Goal: Task Accomplishment & Management: Manage account settings

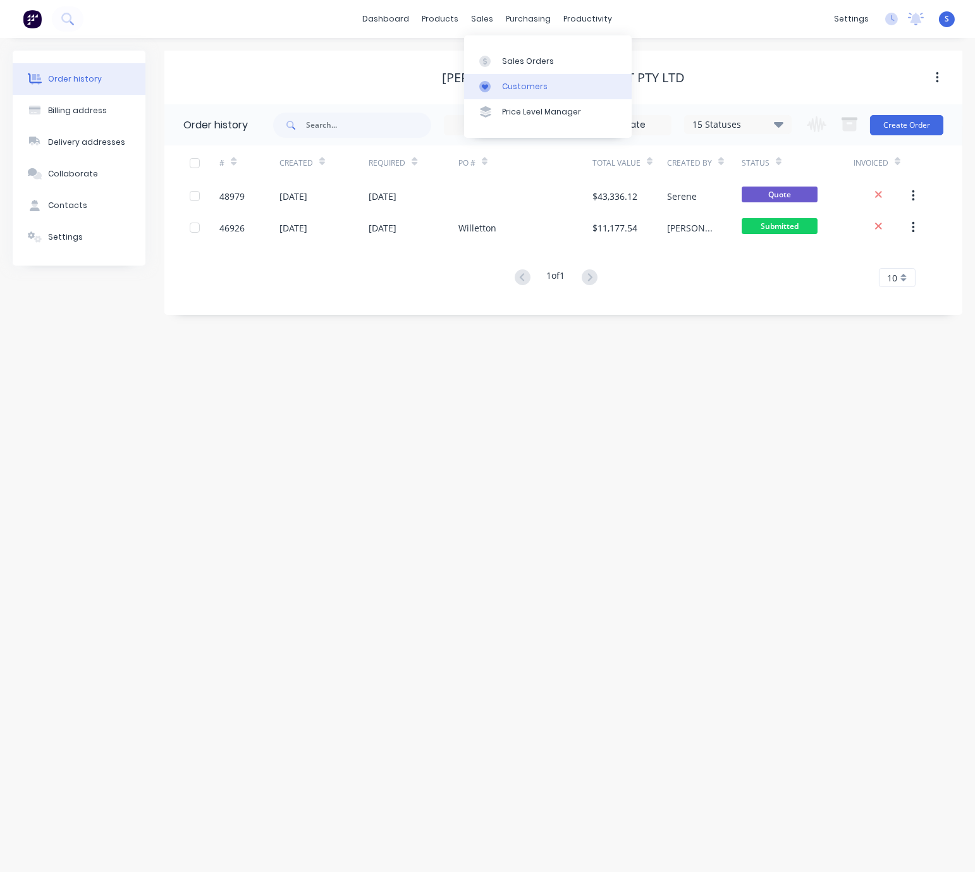
click at [503, 89] on div "Customers" at bounding box center [525, 86] width 46 height 11
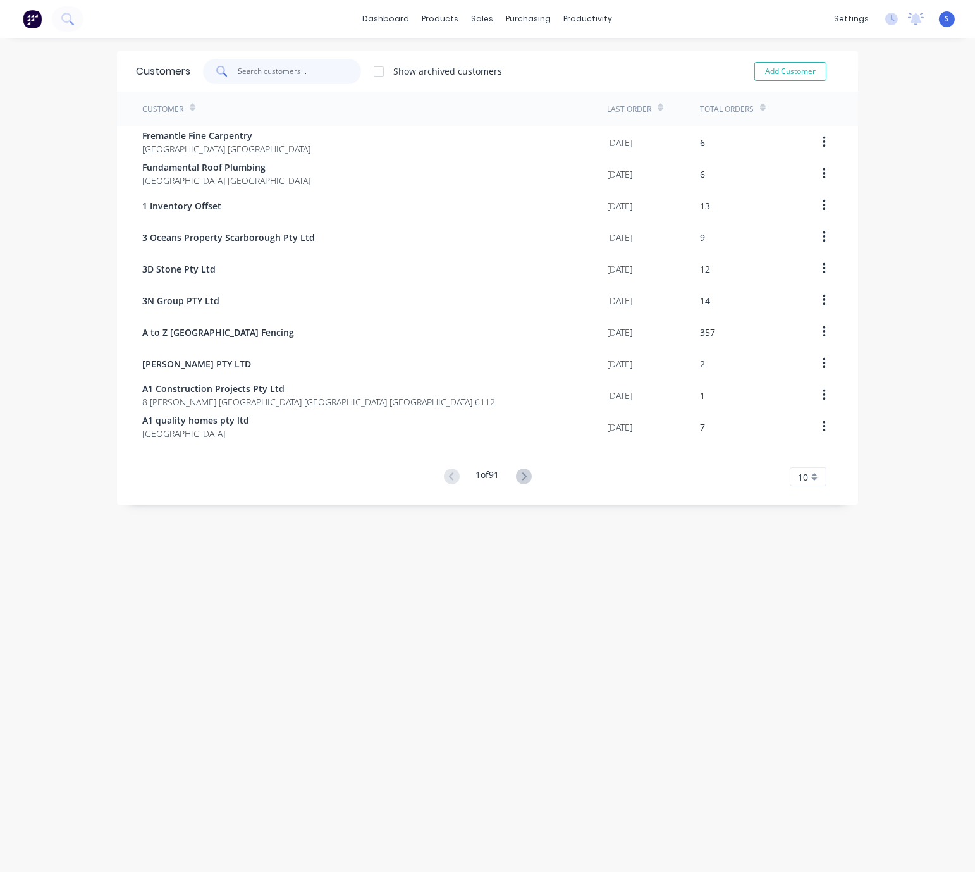
click at [254, 66] on input "text" at bounding box center [299, 71] width 123 height 25
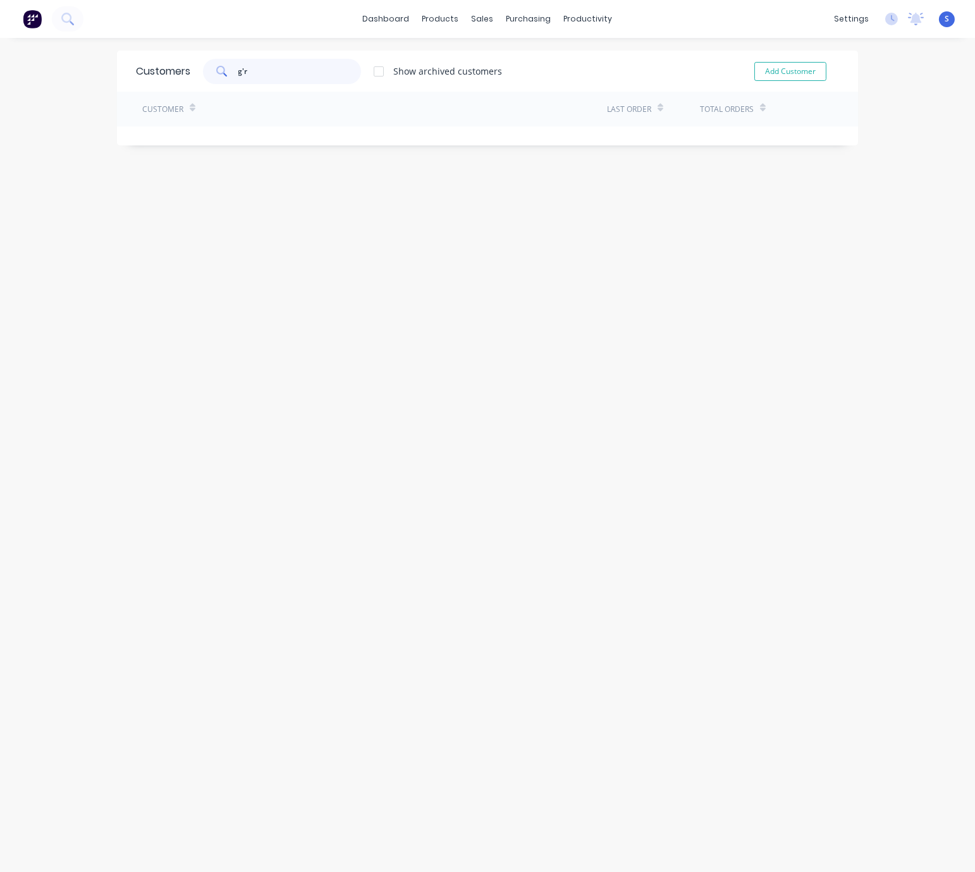
type input "g"
type input "z"
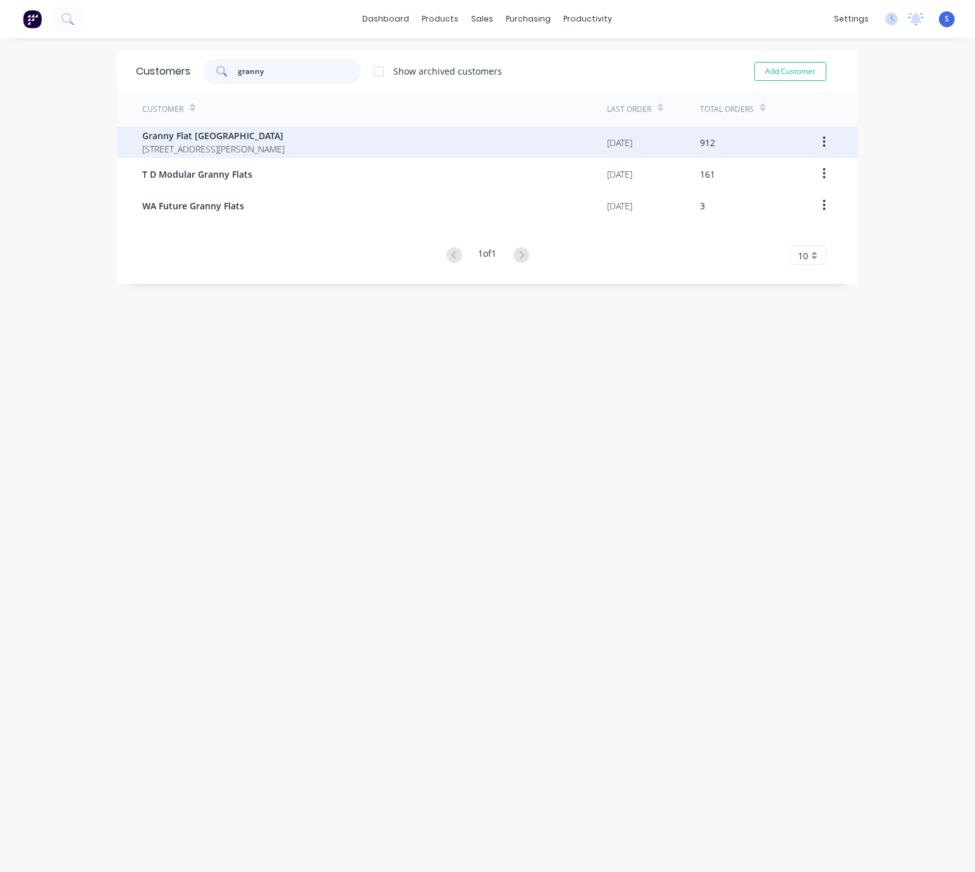
type input "granny"
click at [285, 141] on span "Granny Flat [GEOGRAPHIC_DATA]" at bounding box center [213, 135] width 142 height 13
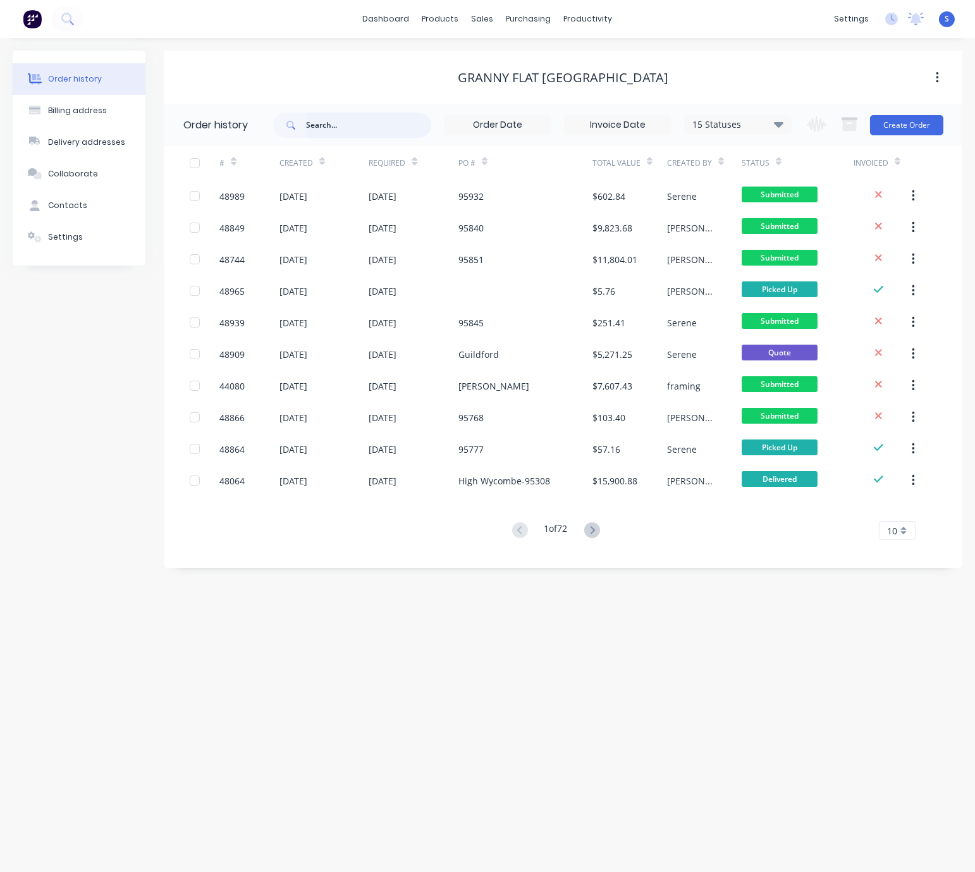
click at [364, 129] on input "text" at bounding box center [368, 125] width 125 height 25
type input "guildford"
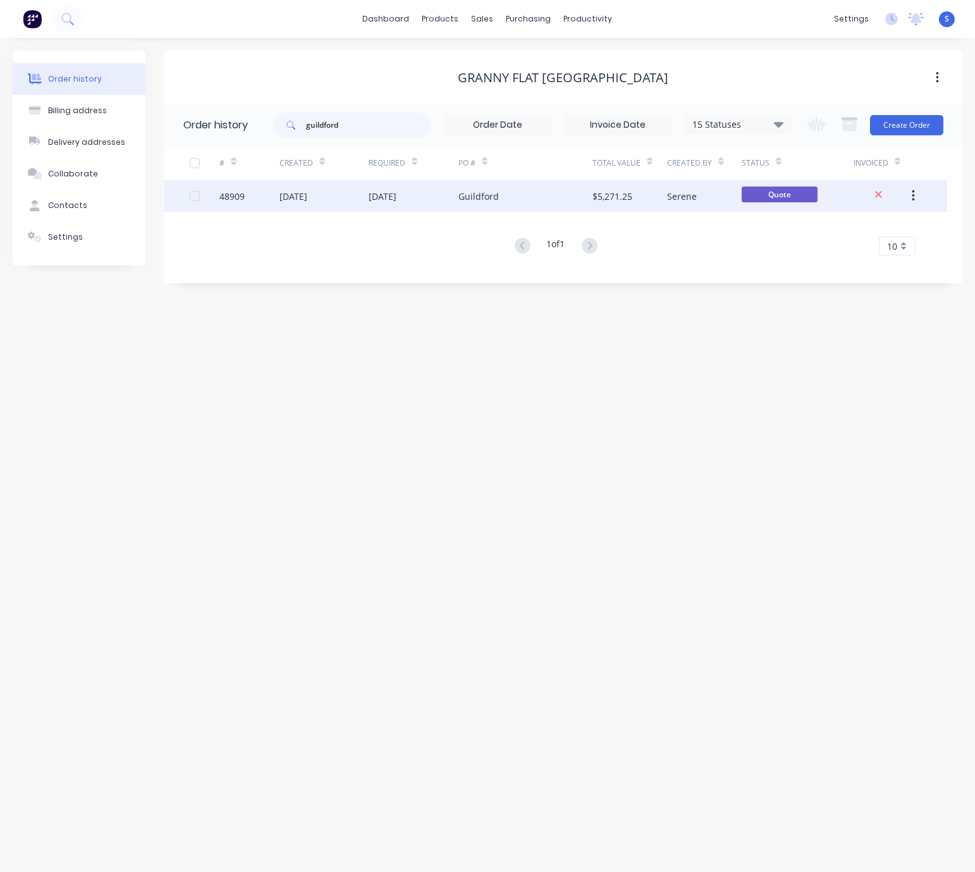
click at [444, 204] on div "[DATE]" at bounding box center [414, 196] width 90 height 32
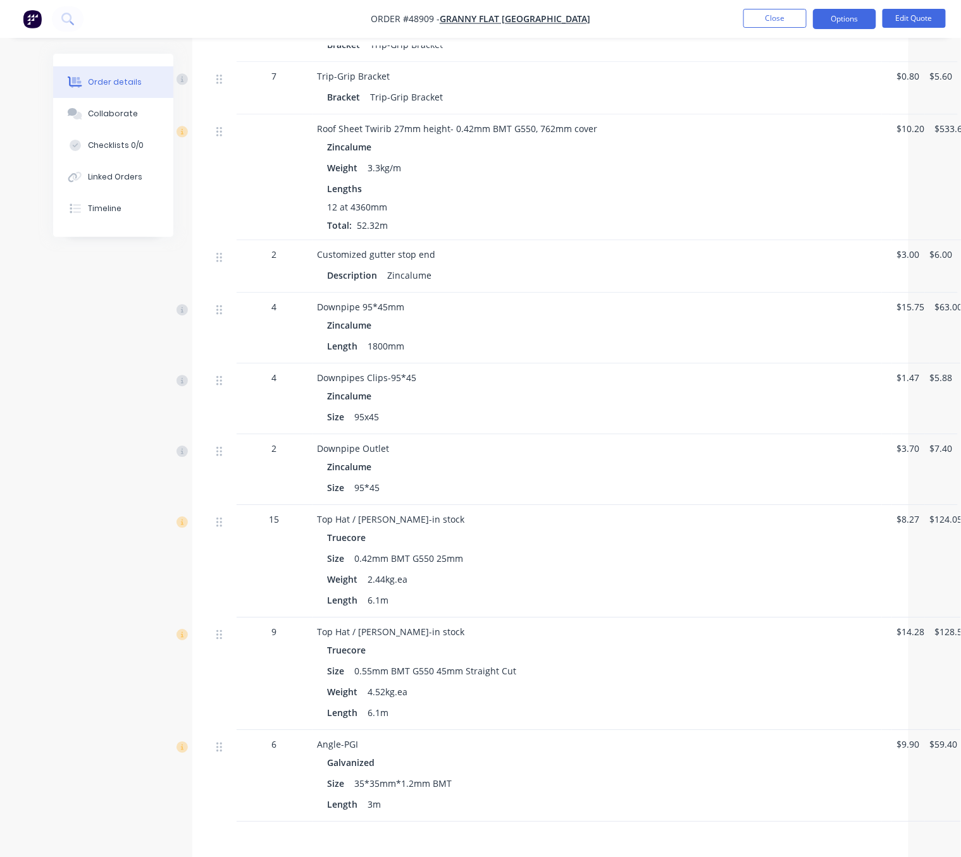
scroll to position [1328, 0]
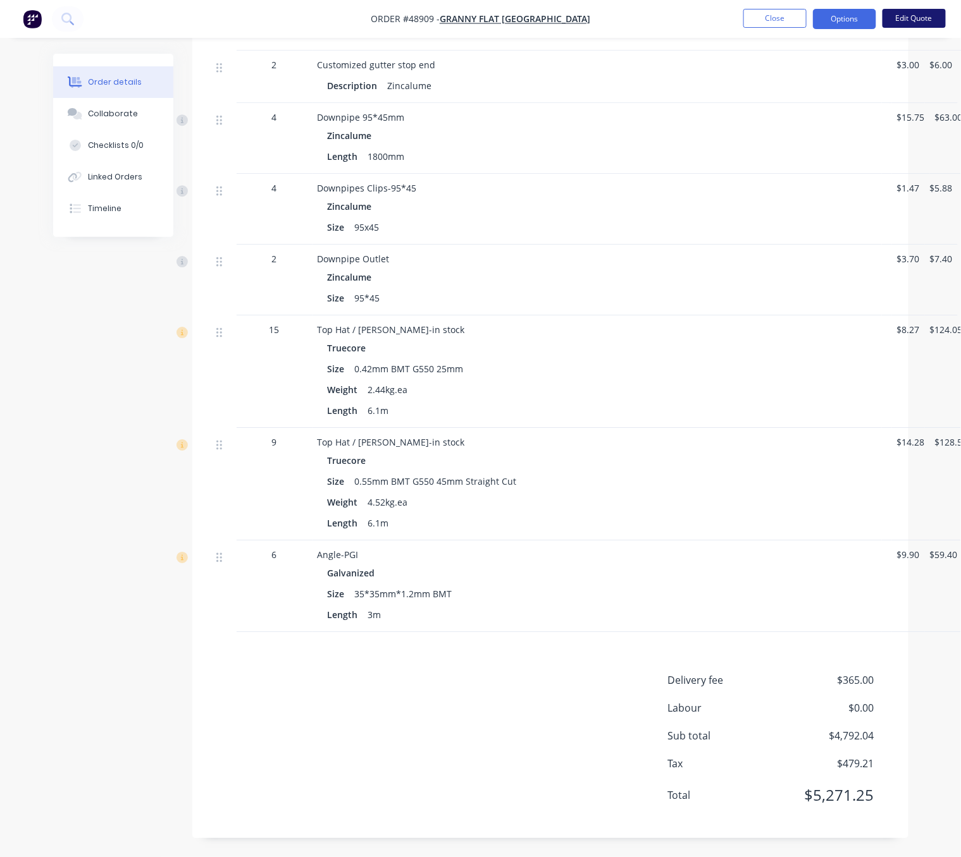
click at [931, 20] on button "Edit Quote" at bounding box center [913, 18] width 63 height 19
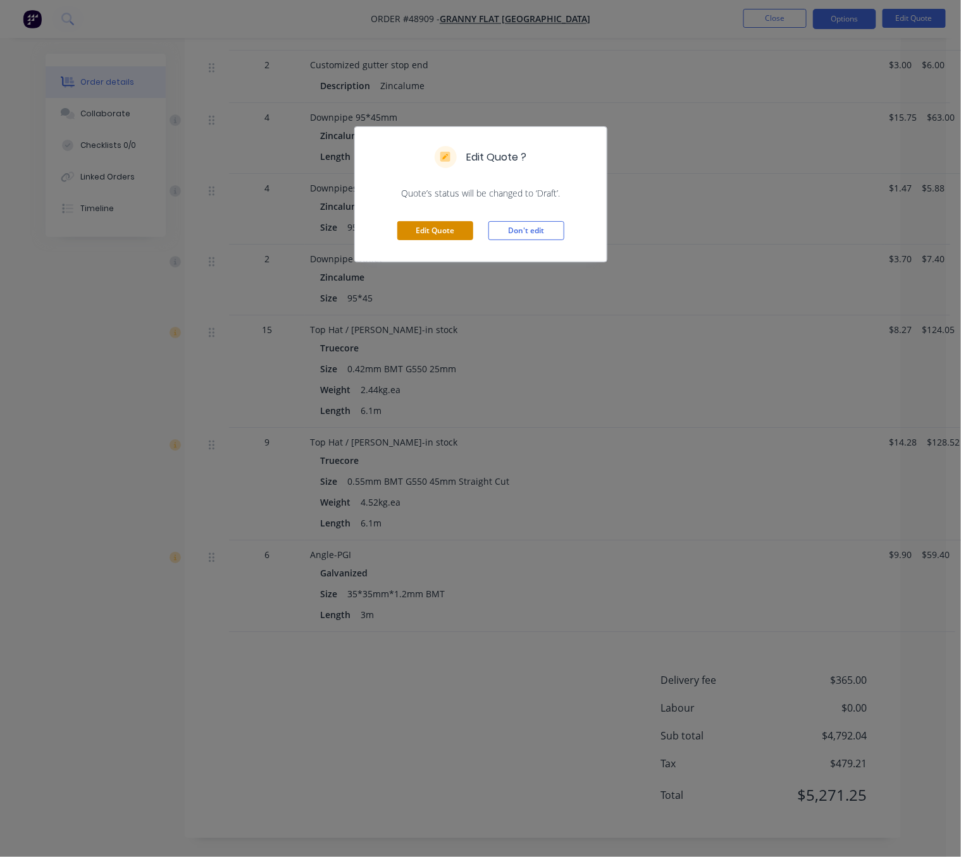
click at [446, 240] on button "Edit Quote" at bounding box center [435, 230] width 76 height 19
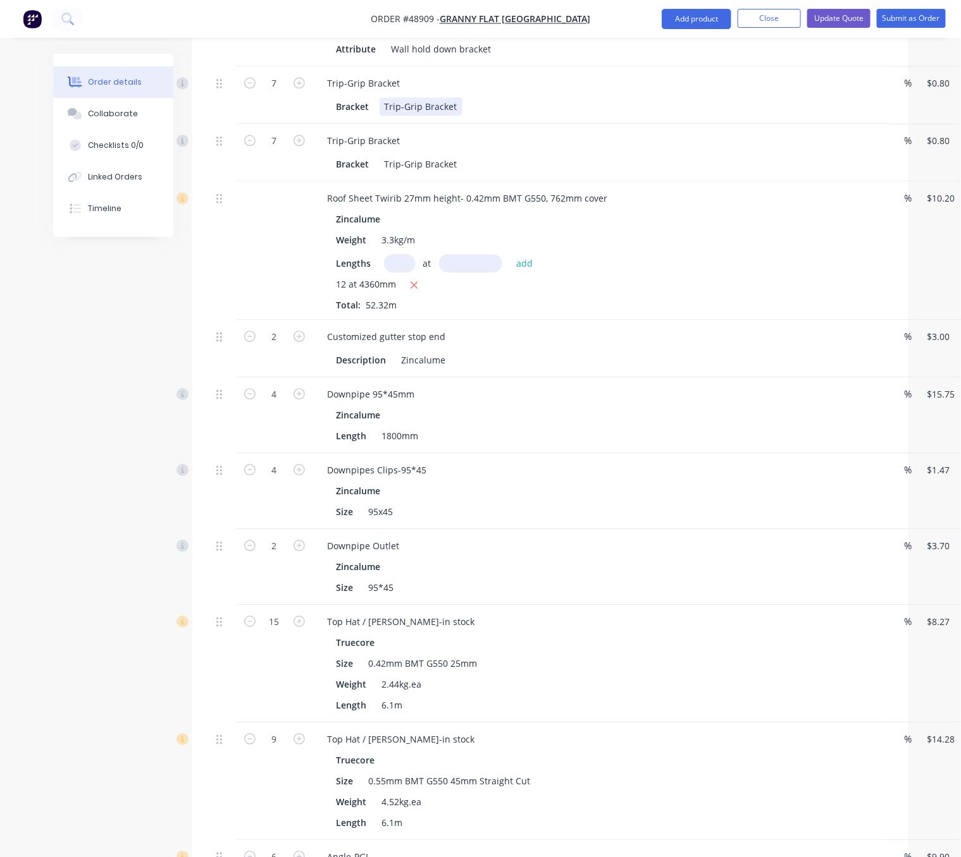
scroll to position [885, 0]
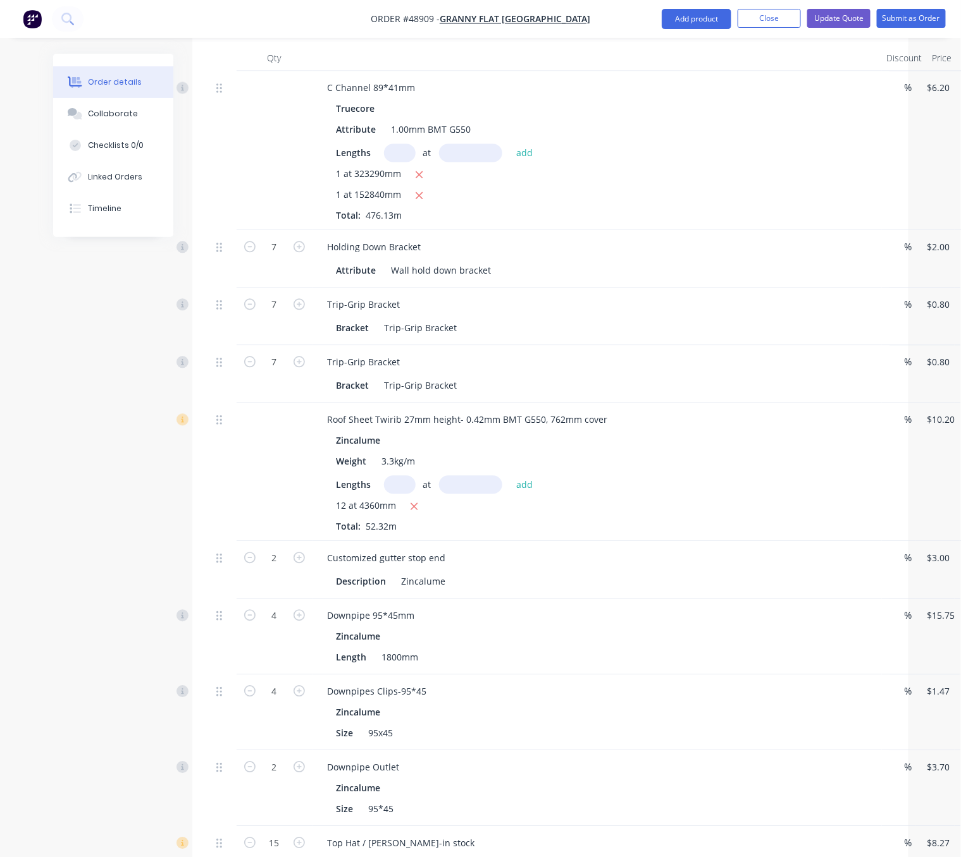
click at [472, 494] on input "text" at bounding box center [470, 485] width 63 height 18
type input "1"
type input "4190mm"
click at [400, 494] on input "text" at bounding box center [400, 485] width 32 height 18
type input "12"
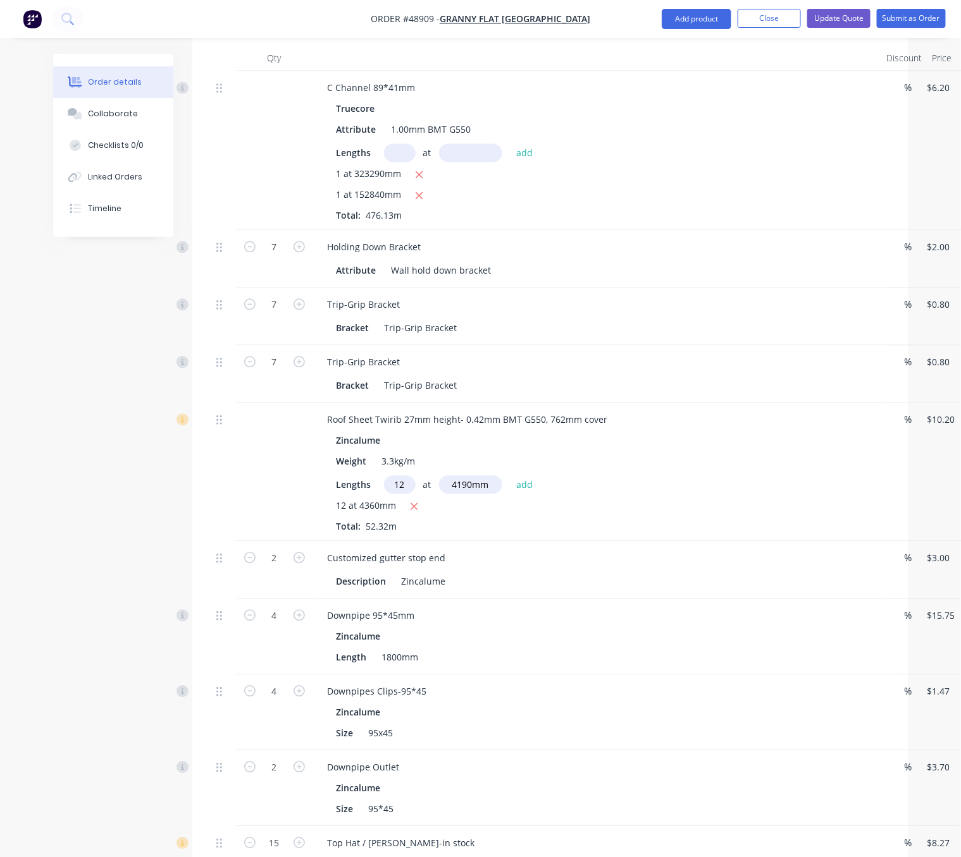
click at [510, 476] on button "add" at bounding box center [525, 484] width 30 height 17
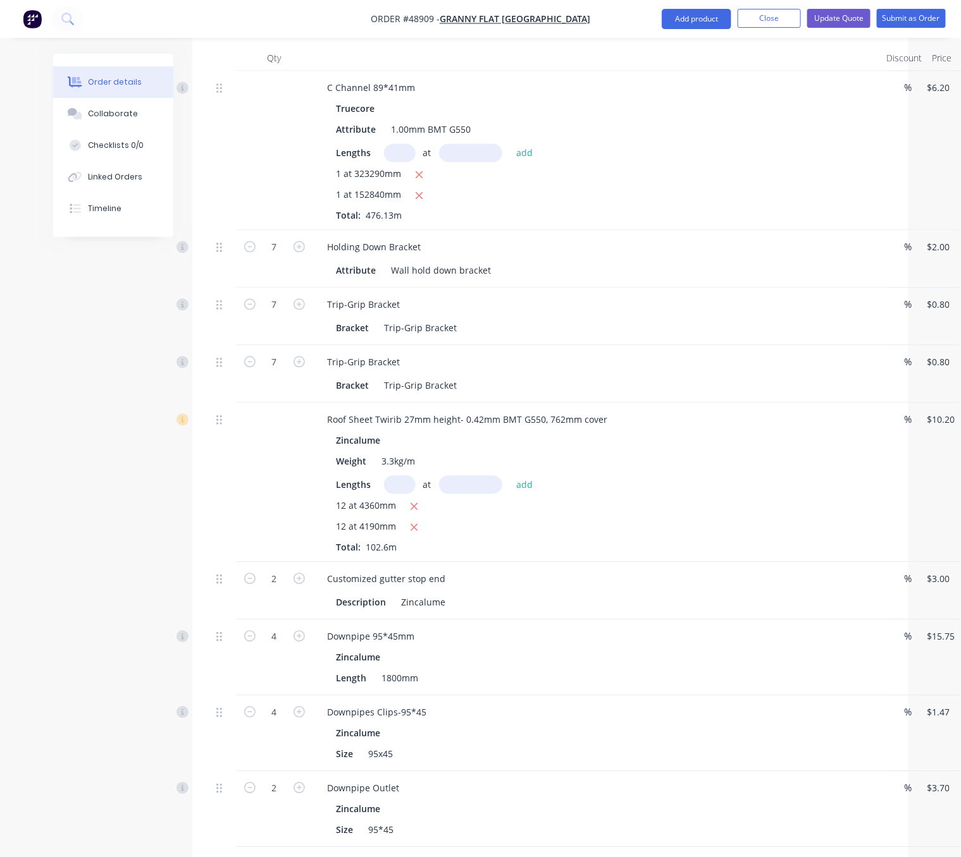
scroll to position [0, 0]
click at [418, 510] on icon "button" at bounding box center [414, 506] width 7 height 7
type input "$512.86"
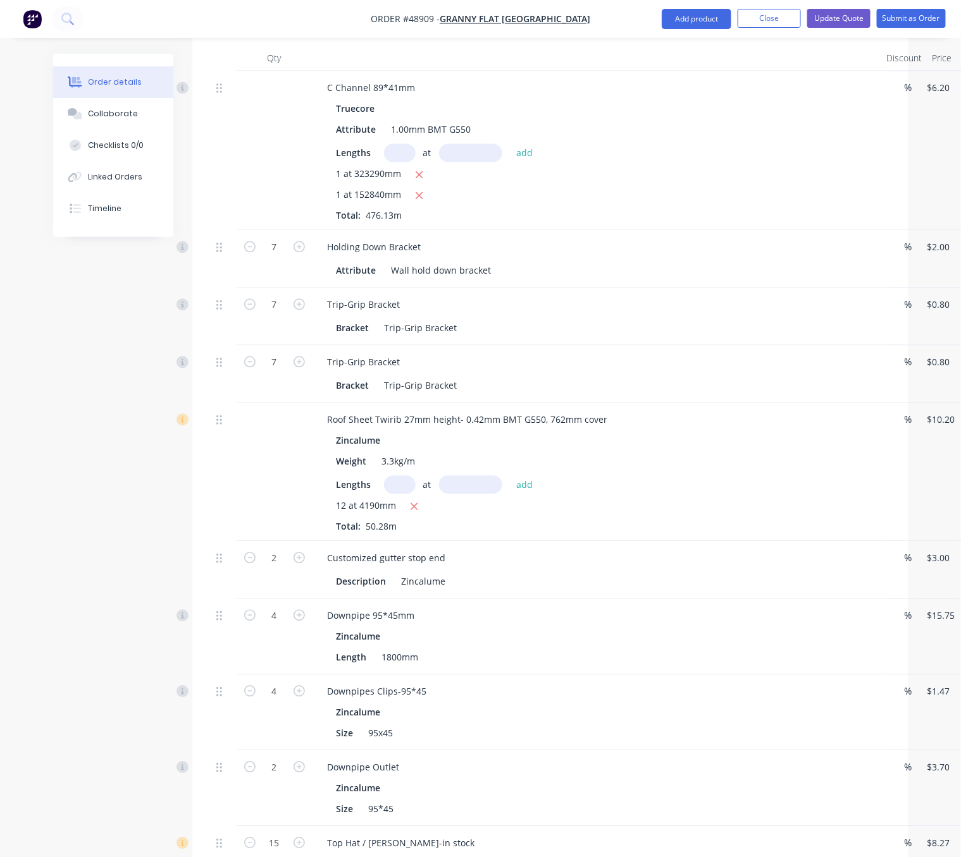
click at [97, 510] on div "Created by Serene Created [DATE] Required [DATE] Assigned to Add team member St…" at bounding box center [480, 327] width 855 height 2319
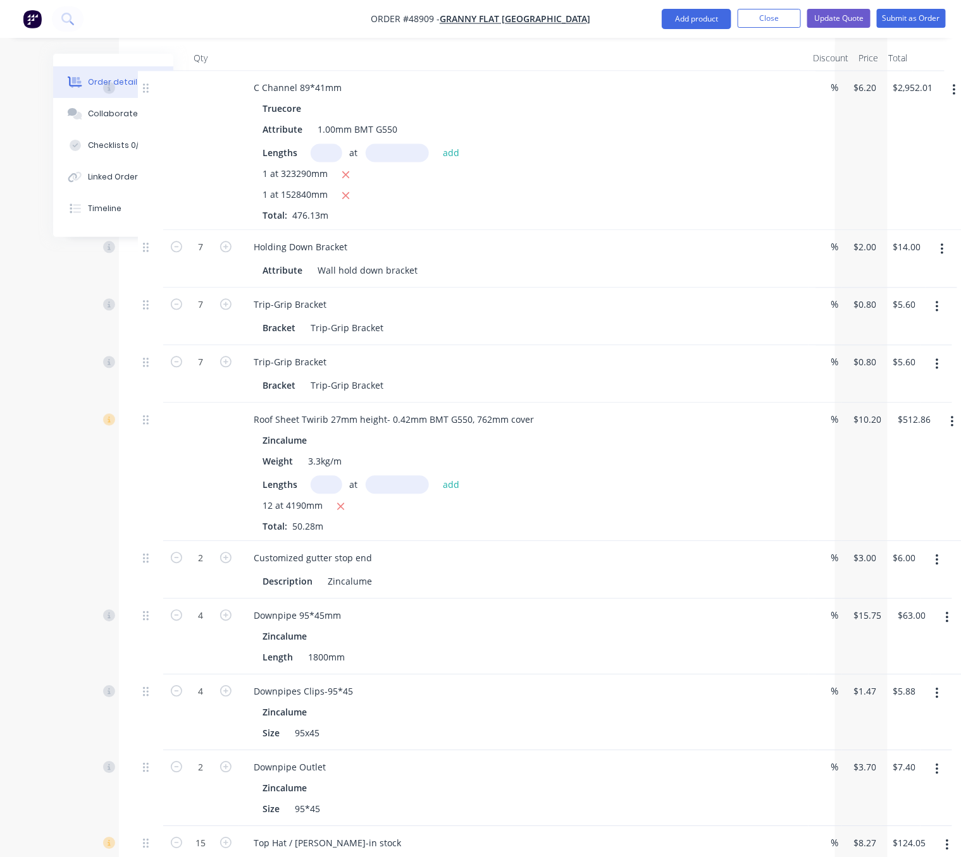
drag, startPoint x: 117, startPoint y: 505, endPoint x: 263, endPoint y: 497, distance: 146.3
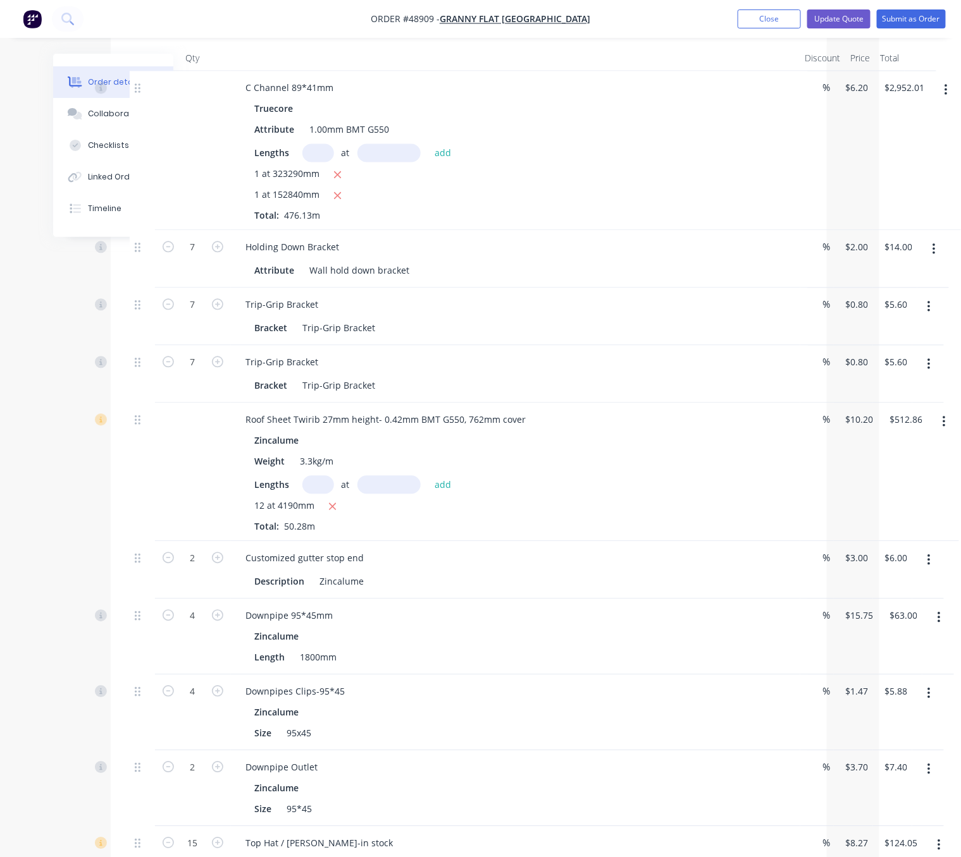
scroll to position [664, 86]
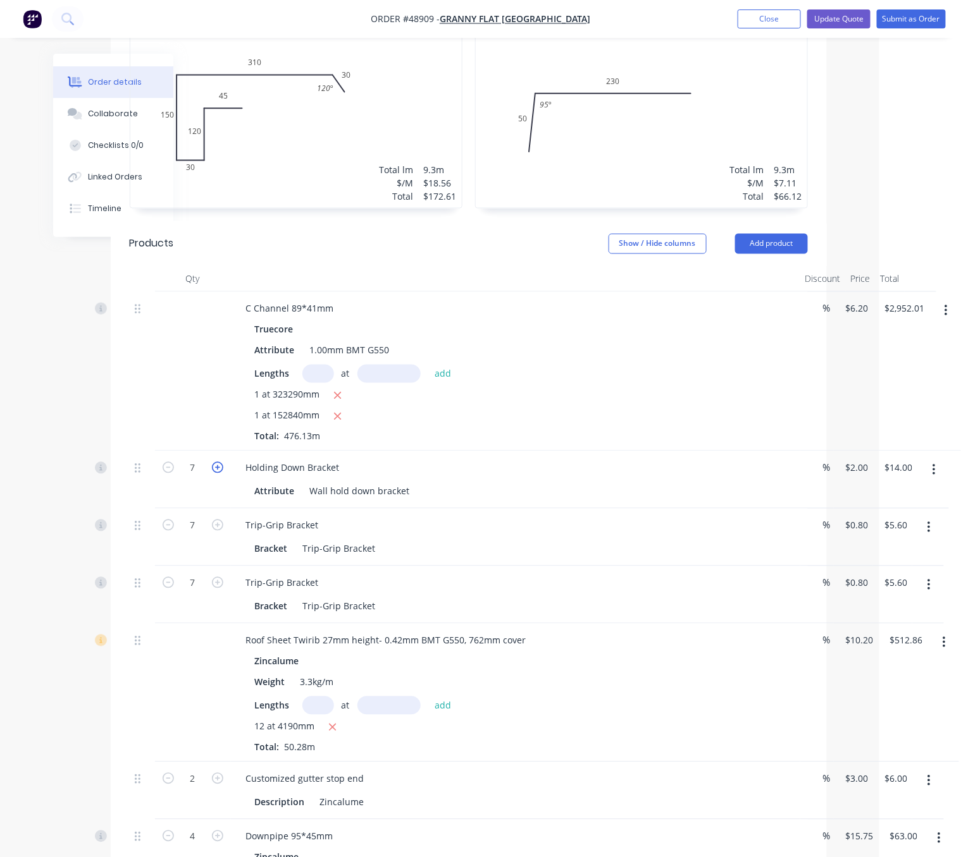
click at [216, 466] on icon "button" at bounding box center [217, 467] width 11 height 11
type input "8"
type input "$16.00"
click at [166, 467] on icon "button" at bounding box center [168, 467] width 11 height 11
type input "7"
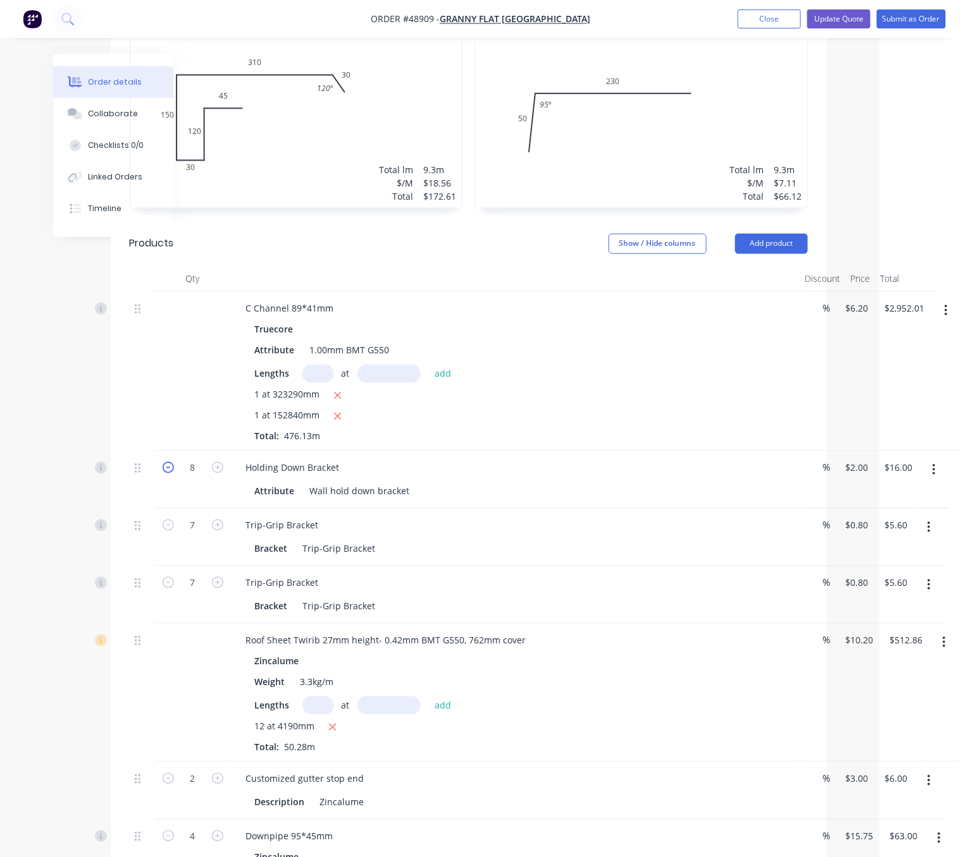
type input "$14.00"
click at [212, 524] on icon "button" at bounding box center [217, 525] width 11 height 11
type input "8"
type input "$6.40"
click at [218, 587] on icon "button" at bounding box center [217, 582] width 11 height 11
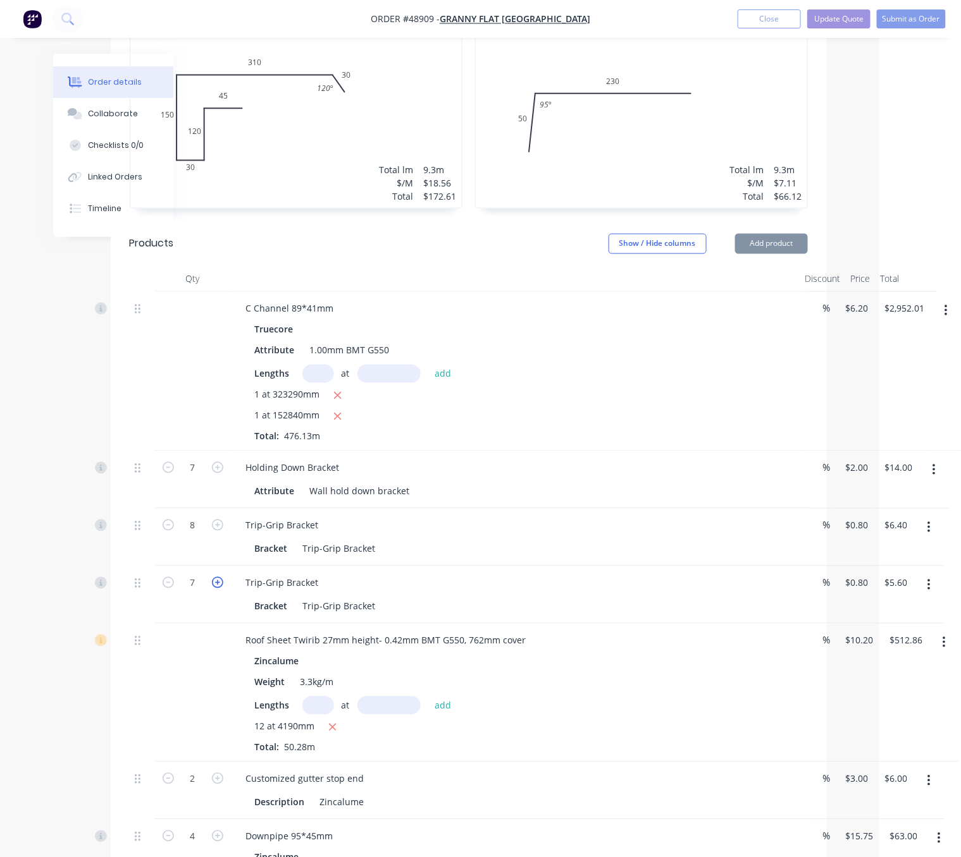
type input "8"
type input "$6.40"
drag, startPoint x: 140, startPoint y: 398, endPoint x: 157, endPoint y: 399, distance: 17.1
drag, startPoint x: 202, startPoint y: 384, endPoint x: 253, endPoint y: 381, distance: 51.3
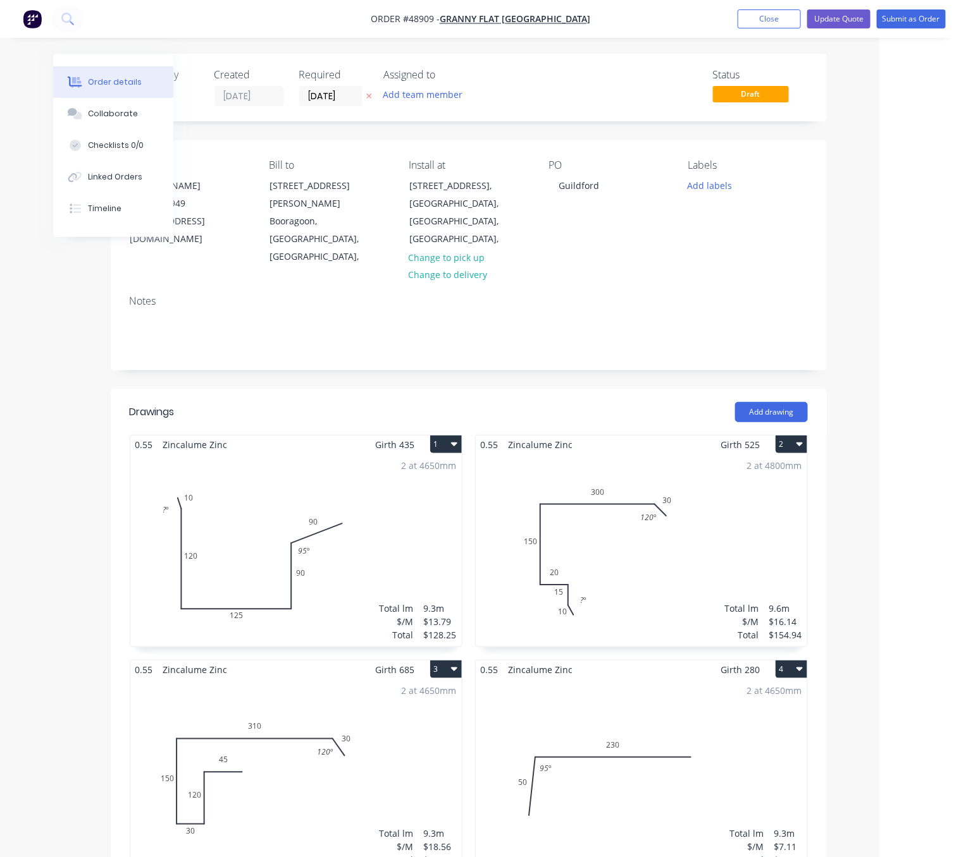
scroll to position [221, 86]
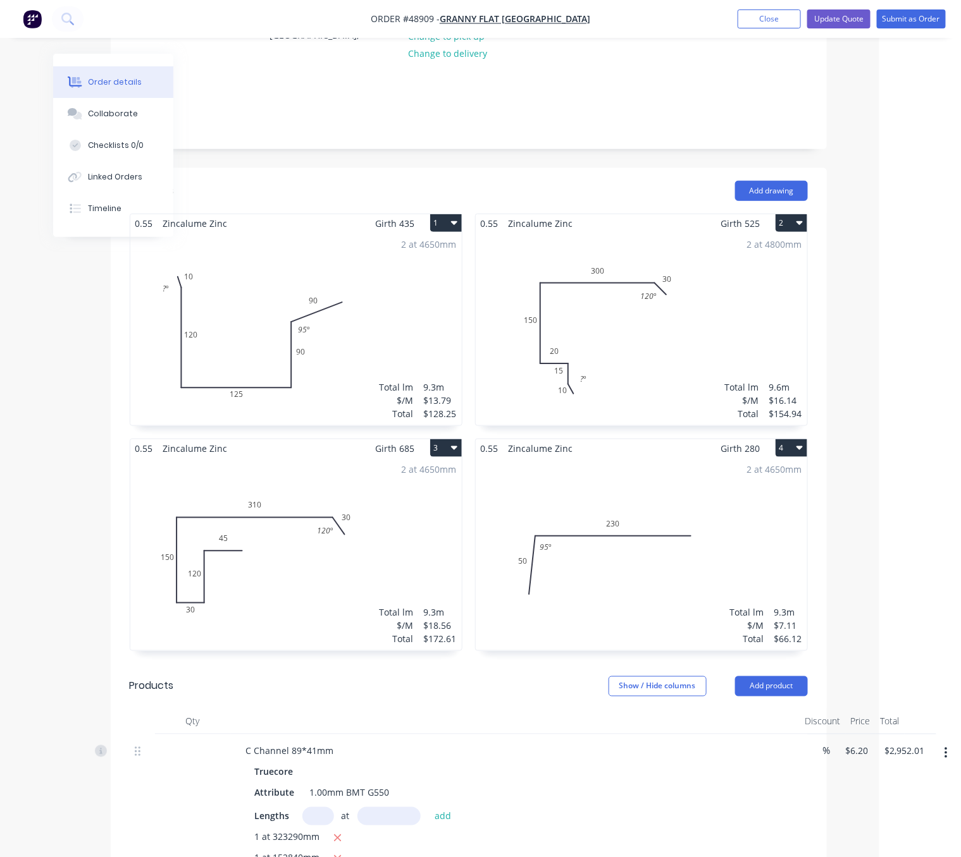
click at [653, 292] on div "2 at 4800mm Total lm $/M Total 9.6m $16.14 $154.94" at bounding box center [641, 329] width 331 height 193
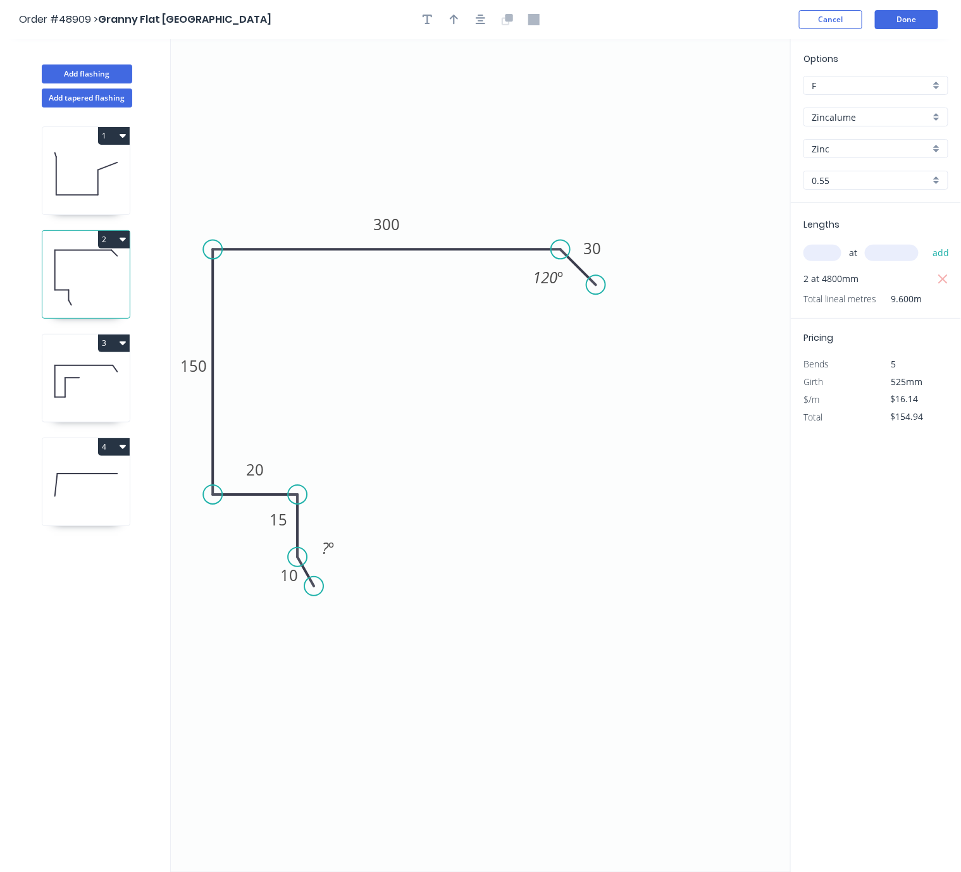
click at [822, 261] on input "text" at bounding box center [822, 253] width 38 height 16
type input "2"
type input "4600"
click at [926, 242] on button "add" at bounding box center [941, 253] width 30 height 22
click at [938, 287] on icon "button" at bounding box center [942, 279] width 11 height 15
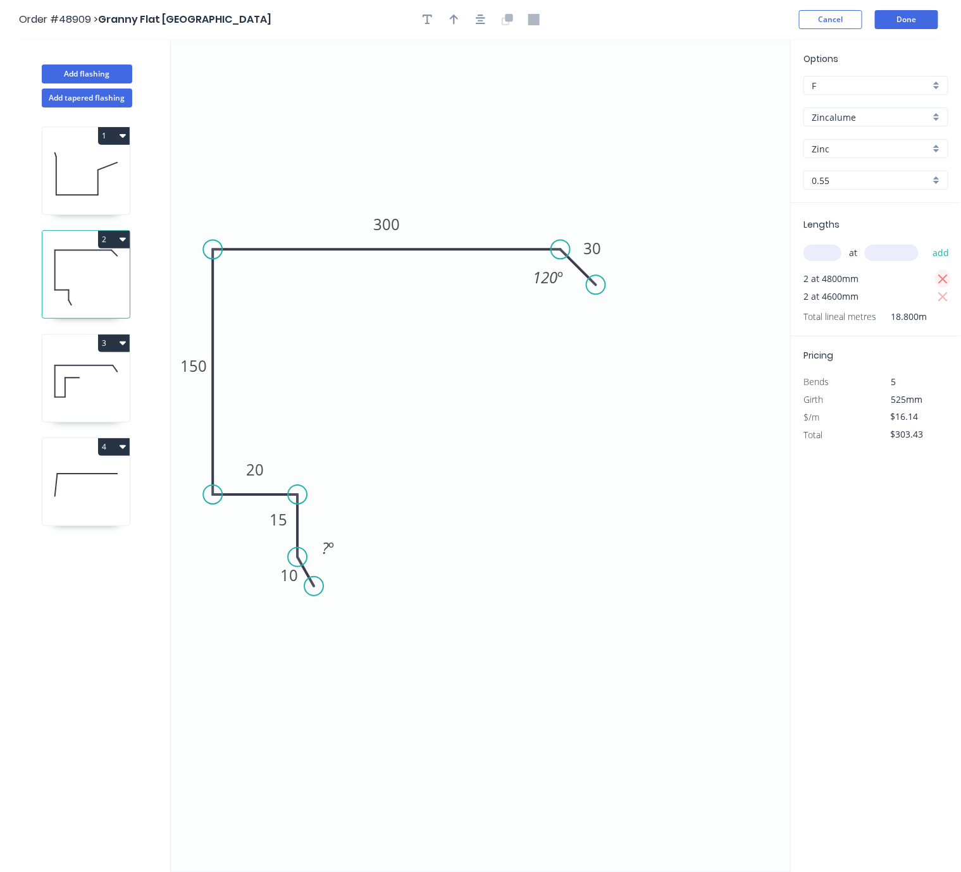
type input "$148.49"
click at [69, 404] on icon at bounding box center [85, 381] width 87 height 81
type input "$18.56"
type input "$172.61"
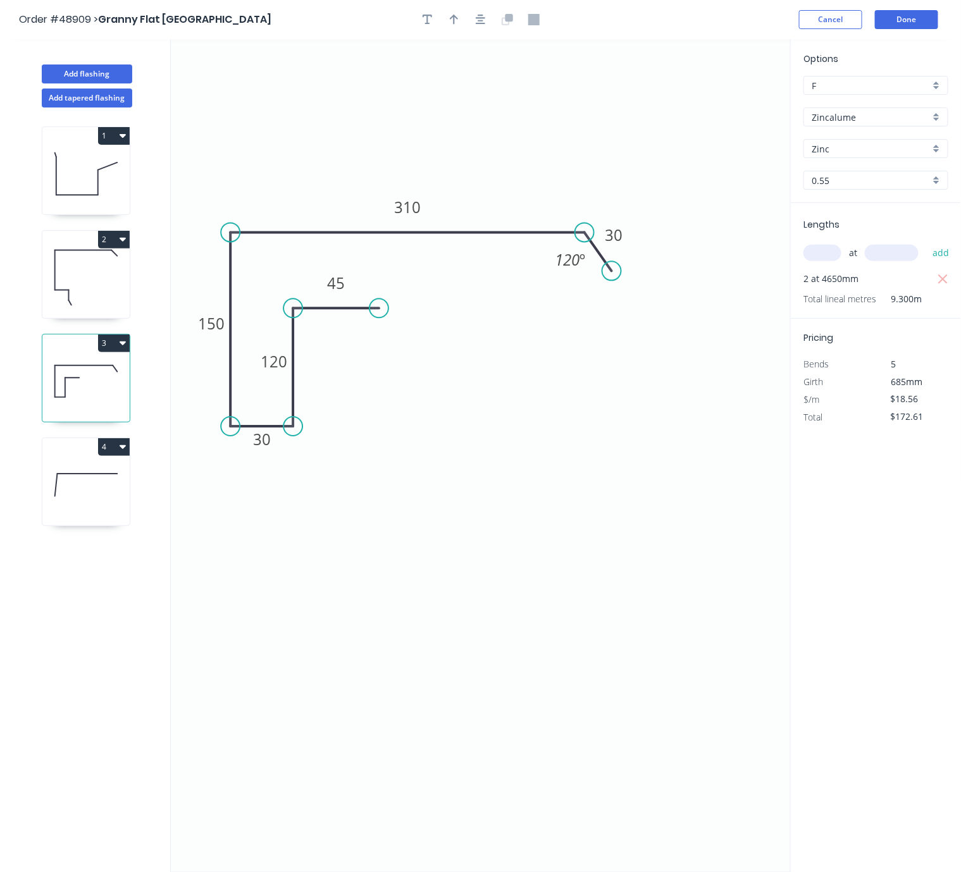
click at [87, 497] on icon at bounding box center [85, 485] width 87 height 81
type input "$7.11"
type input "$66.12"
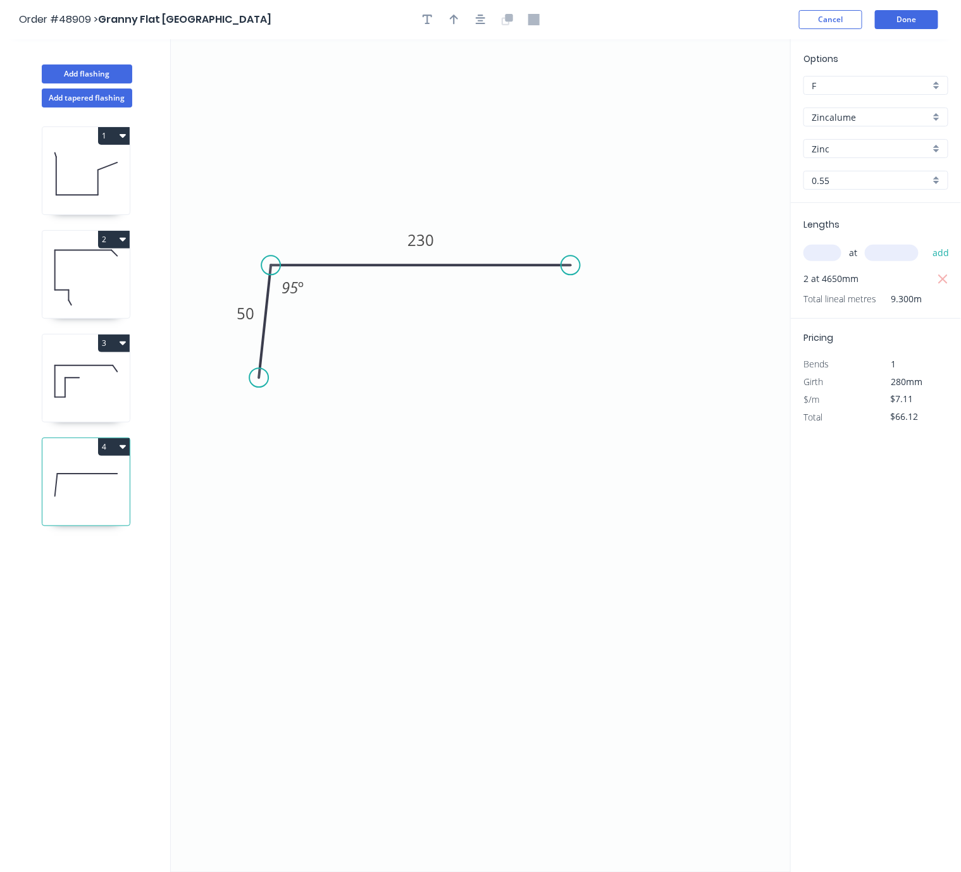
click at [84, 204] on icon at bounding box center [85, 173] width 87 height 81
type input "$13.79"
type input "$128.25"
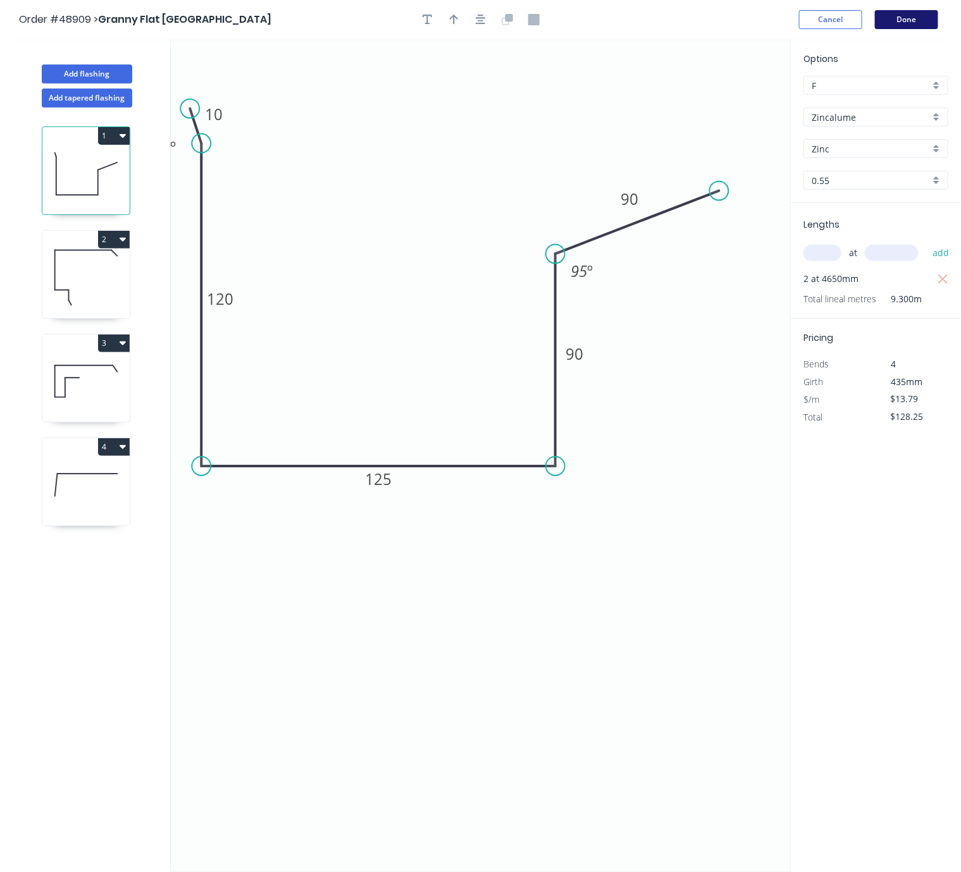
click at [904, 16] on button "Done" at bounding box center [906, 19] width 63 height 19
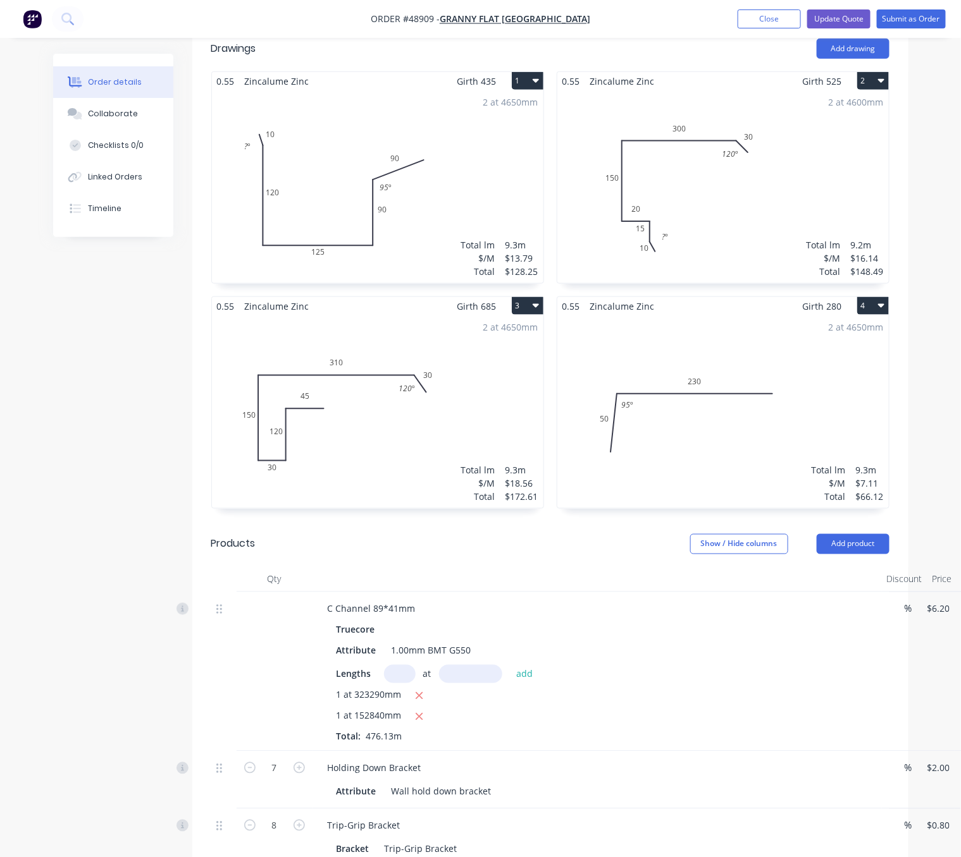
scroll to position [664, 0]
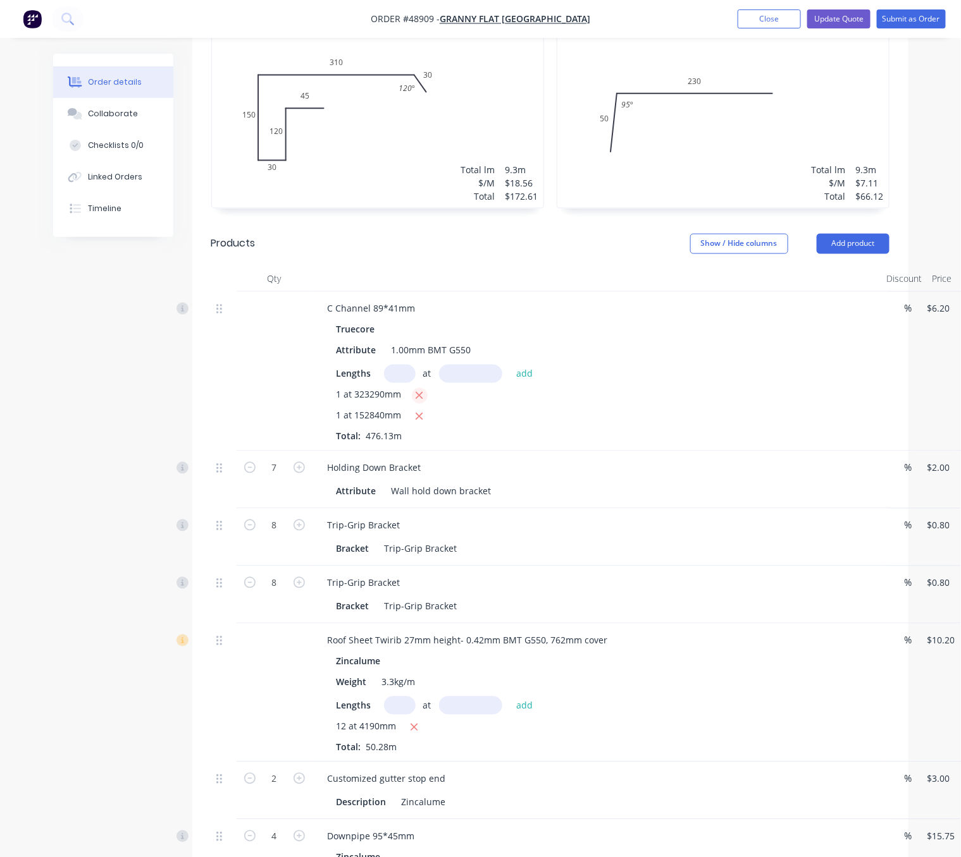
click at [423, 393] on icon "button" at bounding box center [419, 396] width 7 height 7
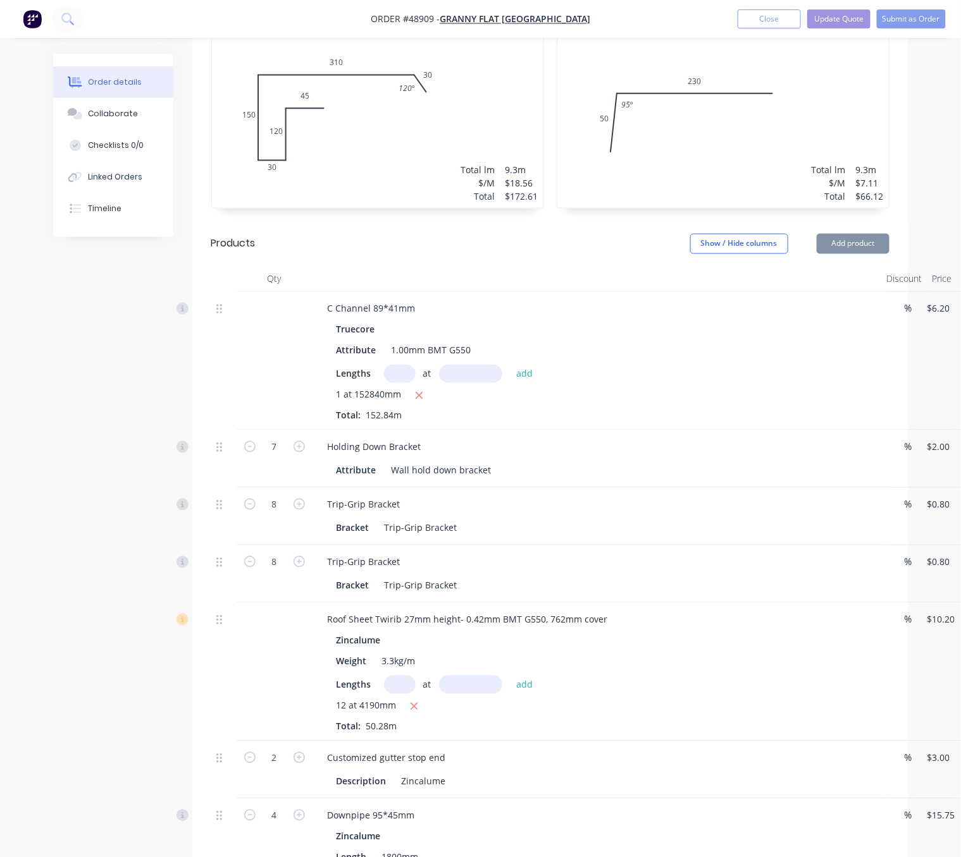
click at [423, 393] on icon "button" at bounding box center [419, 396] width 7 height 7
type input "$0.00"
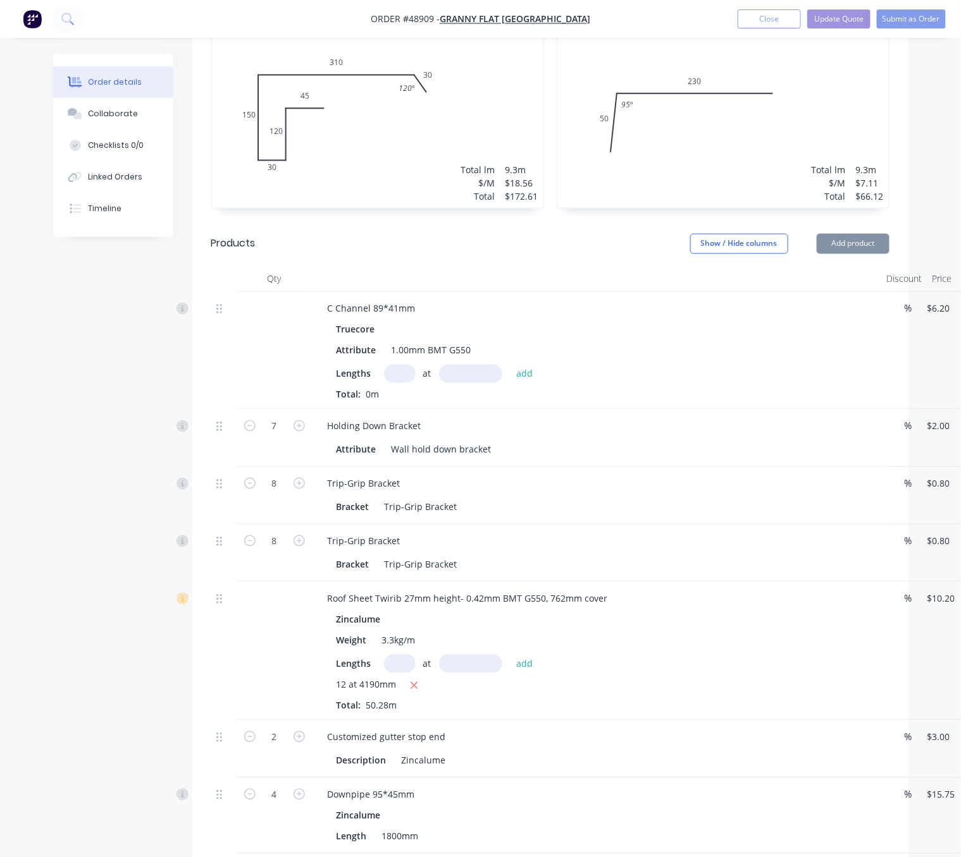
click at [409, 371] on input "text" at bounding box center [400, 374] width 32 height 18
type input "1"
type input "342680"
click at [510, 365] on button "add" at bounding box center [525, 373] width 30 height 17
type input "$2,124.62"
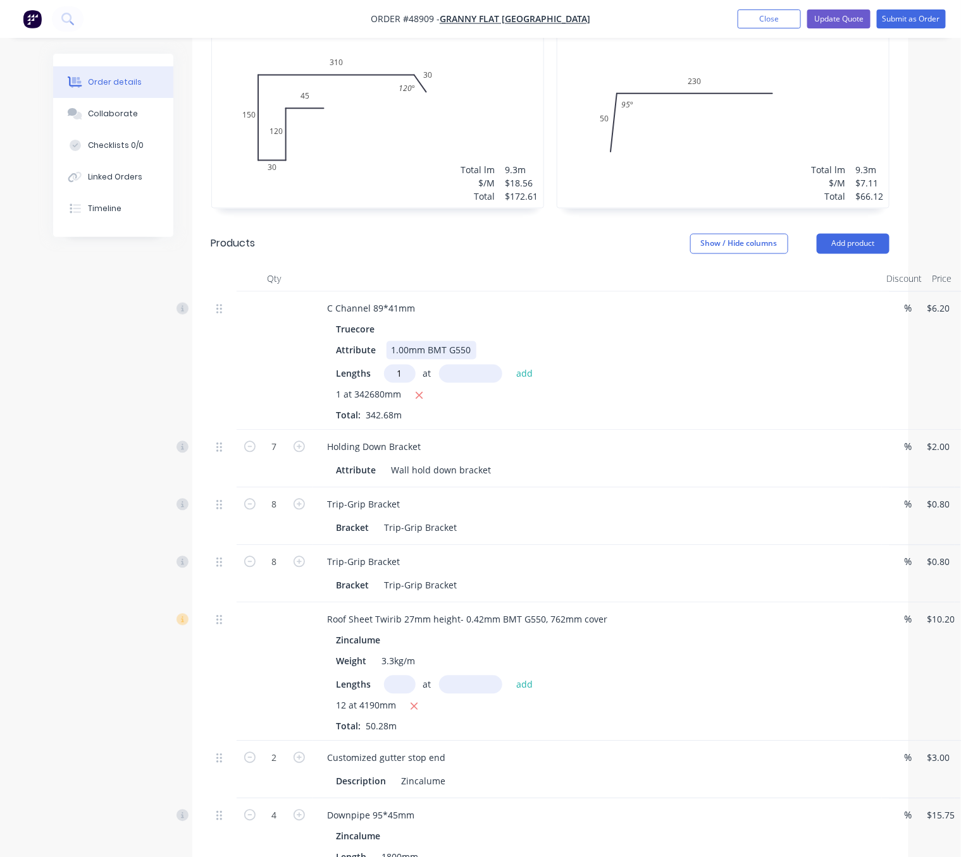
type input "1"
type input "200290"
click at [510, 365] on button "add" at bounding box center [525, 373] width 30 height 17
type input "$3,366.41"
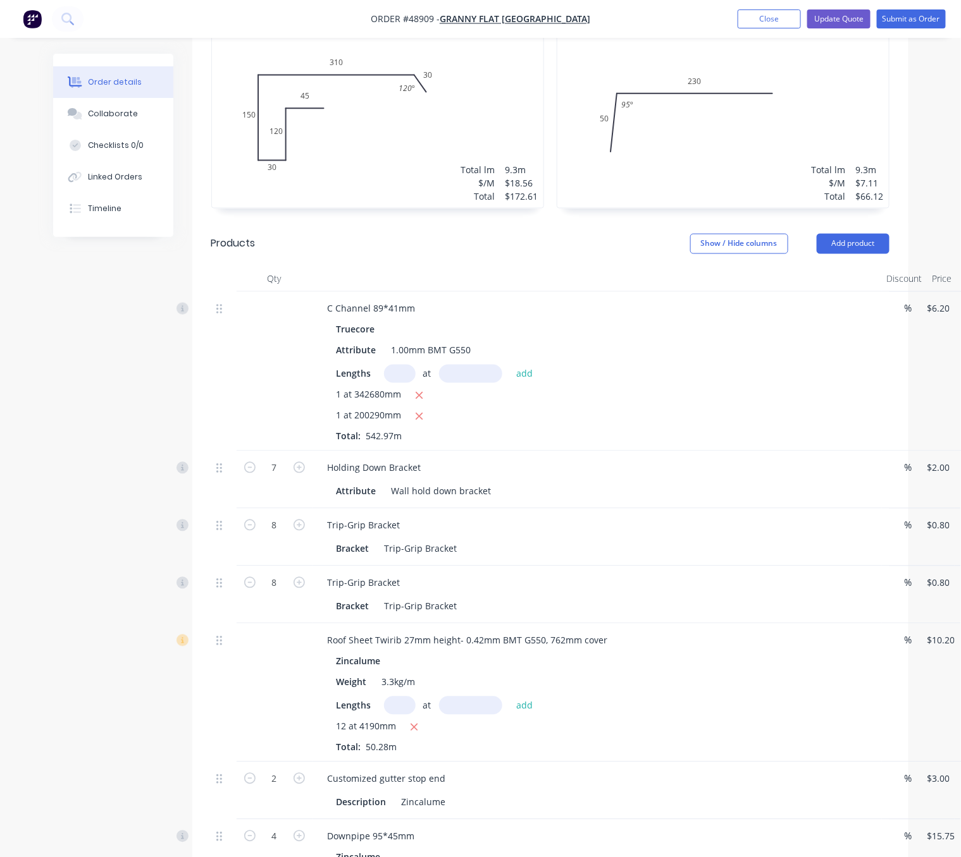
click at [174, 375] on div "Created by Serene Created [DATE] Required [DATE] Assigned to Add team member St…" at bounding box center [480, 549] width 855 height 2319
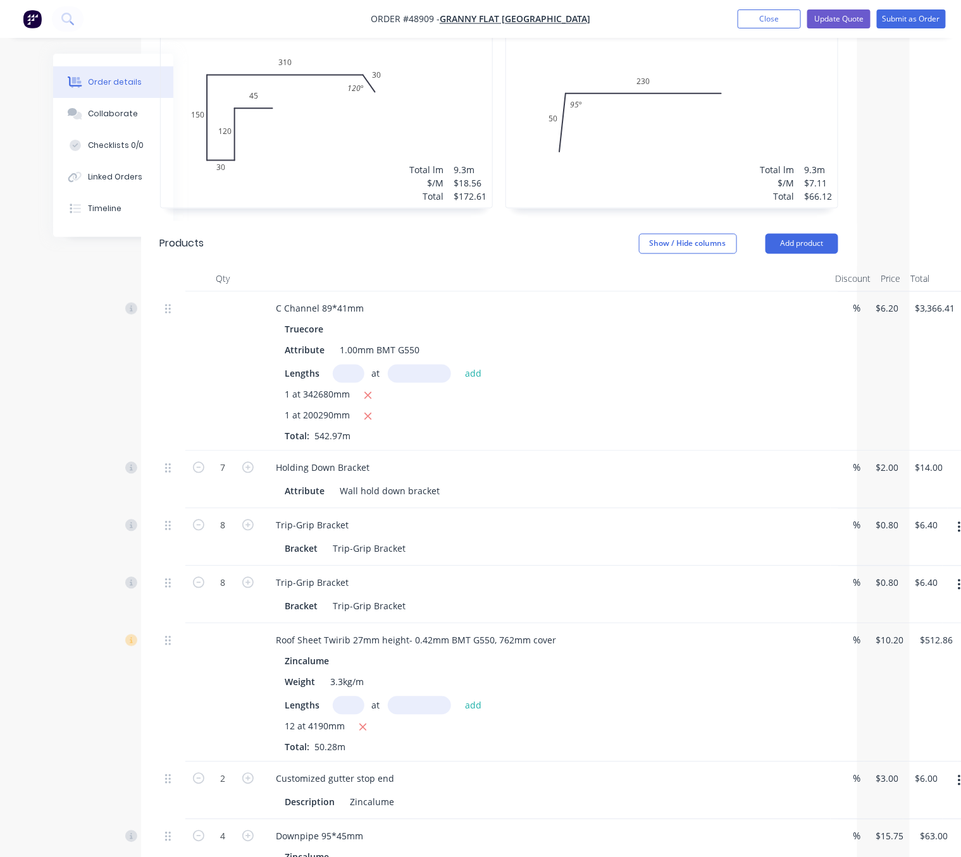
drag, startPoint x: 200, startPoint y: 383, endPoint x: 300, endPoint y: 378, distance: 100.7
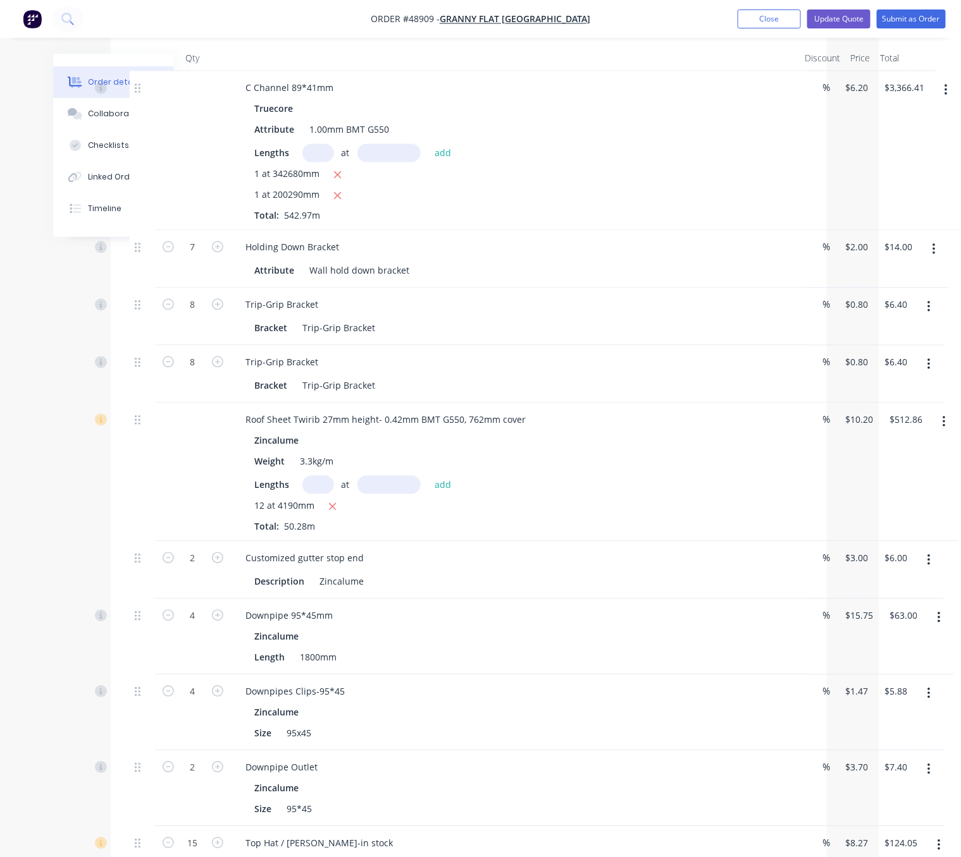
scroll to position [1107, 86]
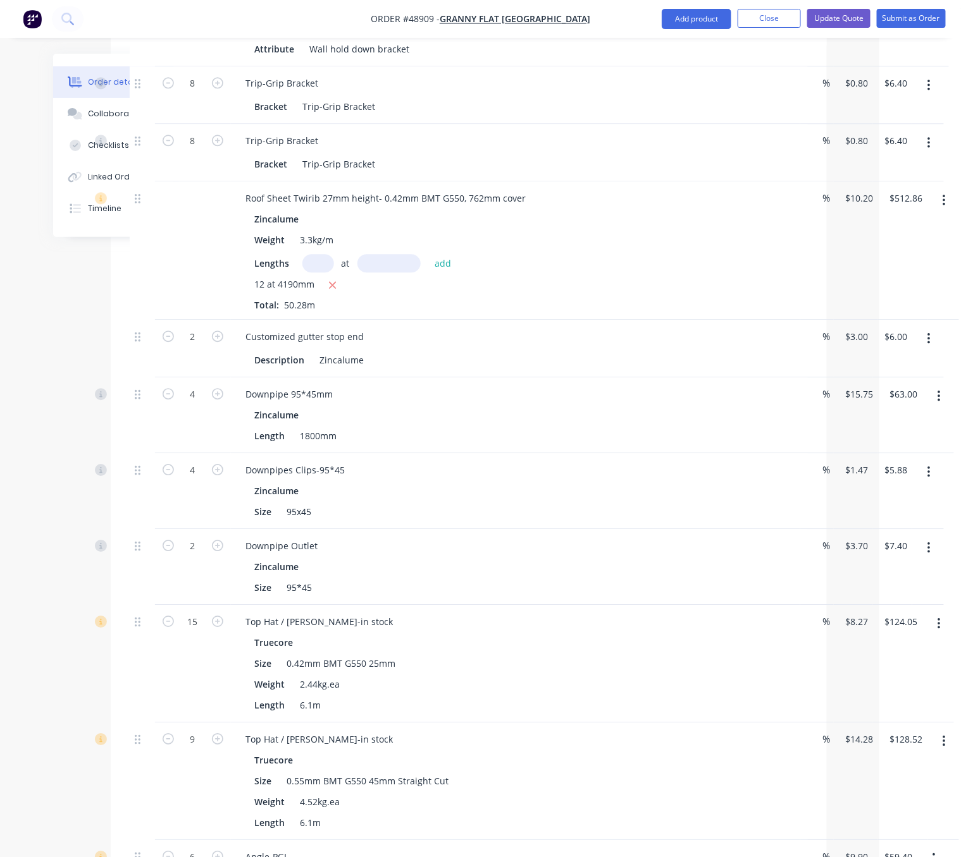
drag, startPoint x: 469, startPoint y: 480, endPoint x: 596, endPoint y: 516, distance: 131.5
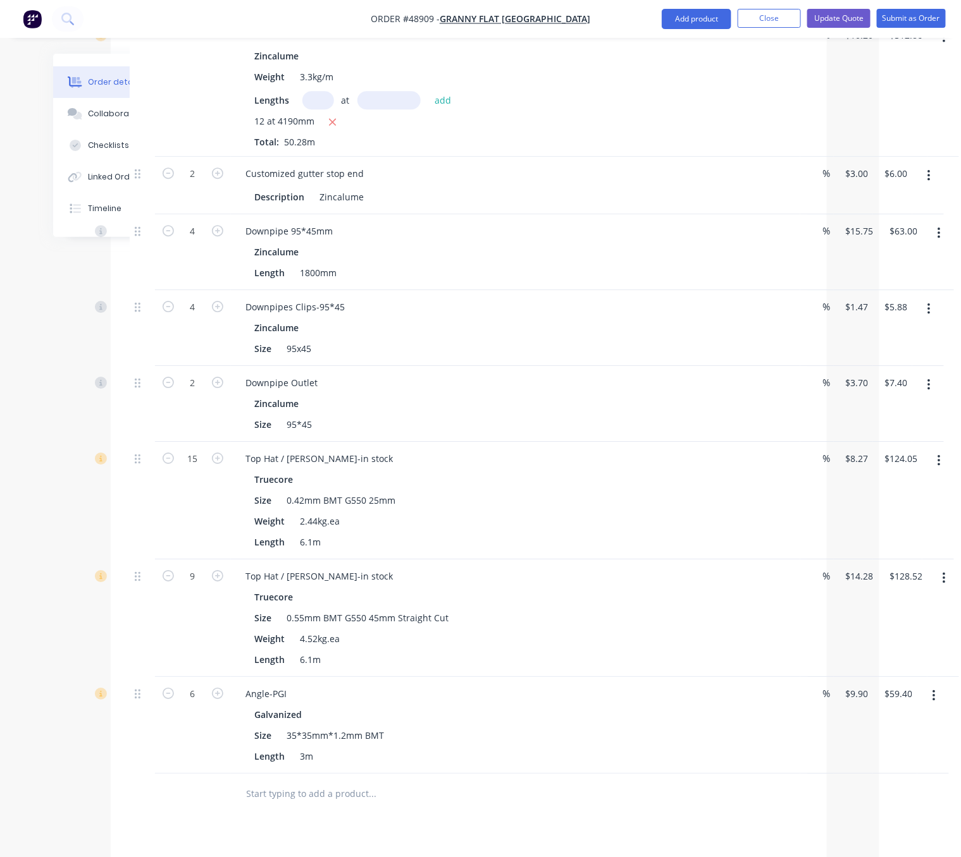
scroll to position [1328, 86]
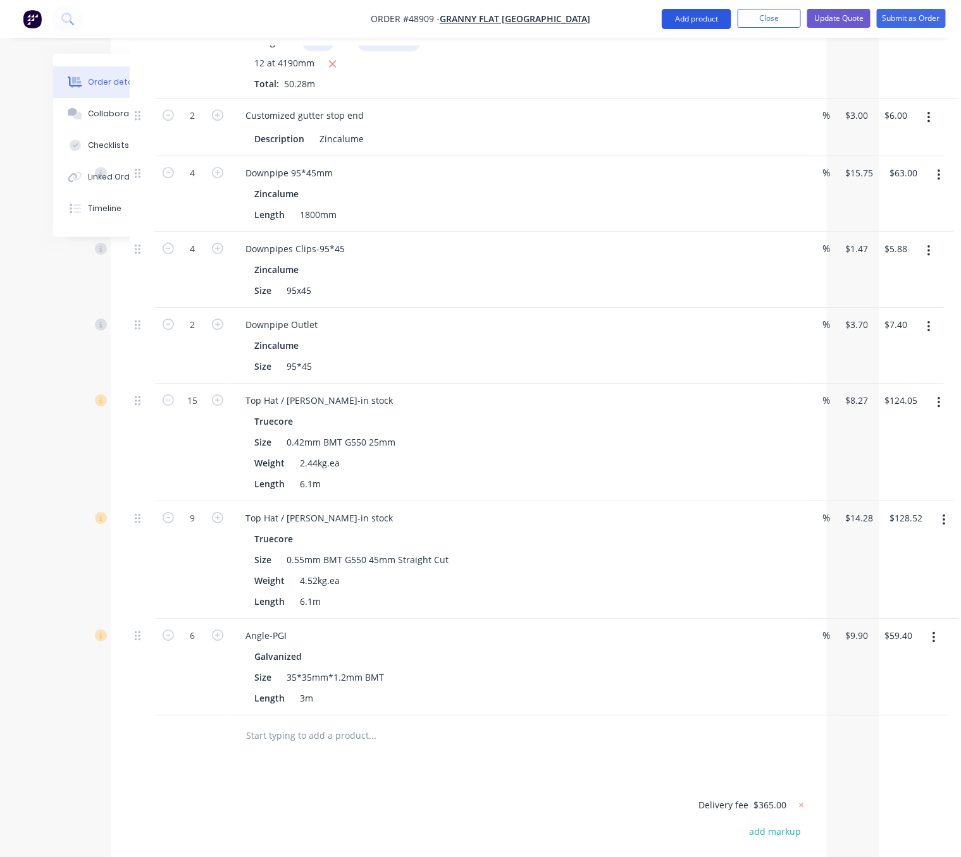
click at [701, 17] on button "Add product" at bounding box center [696, 19] width 70 height 20
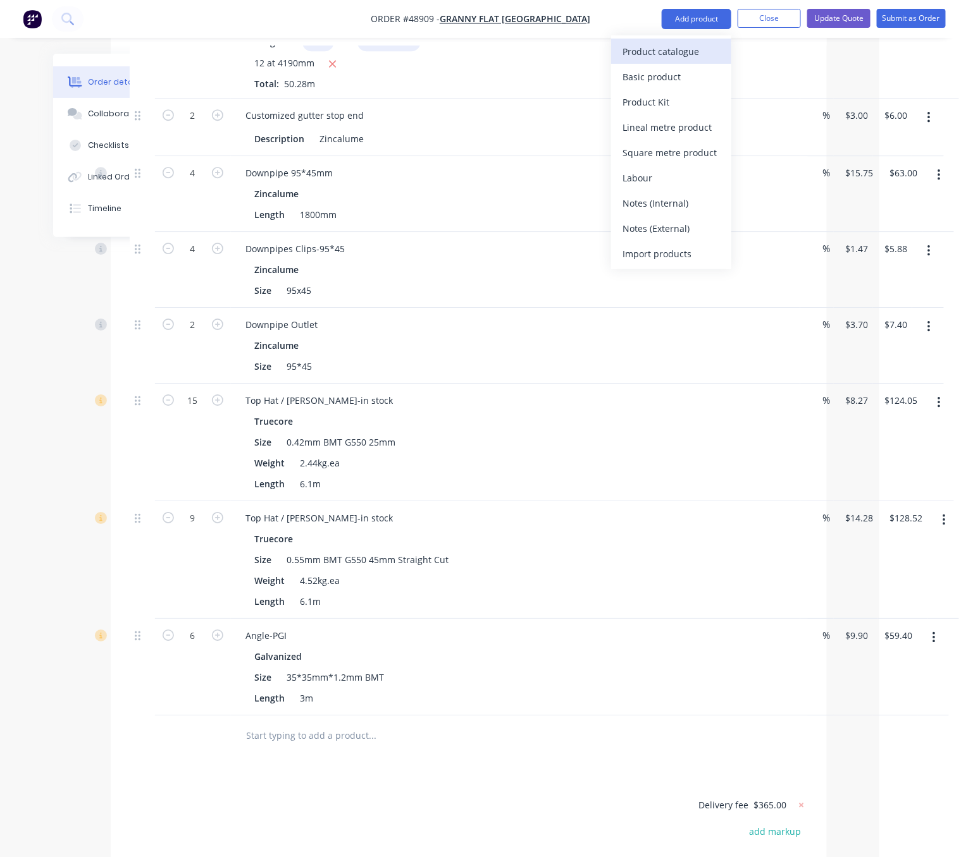
click at [674, 43] on div "Product catalogue" at bounding box center [670, 51] width 97 height 18
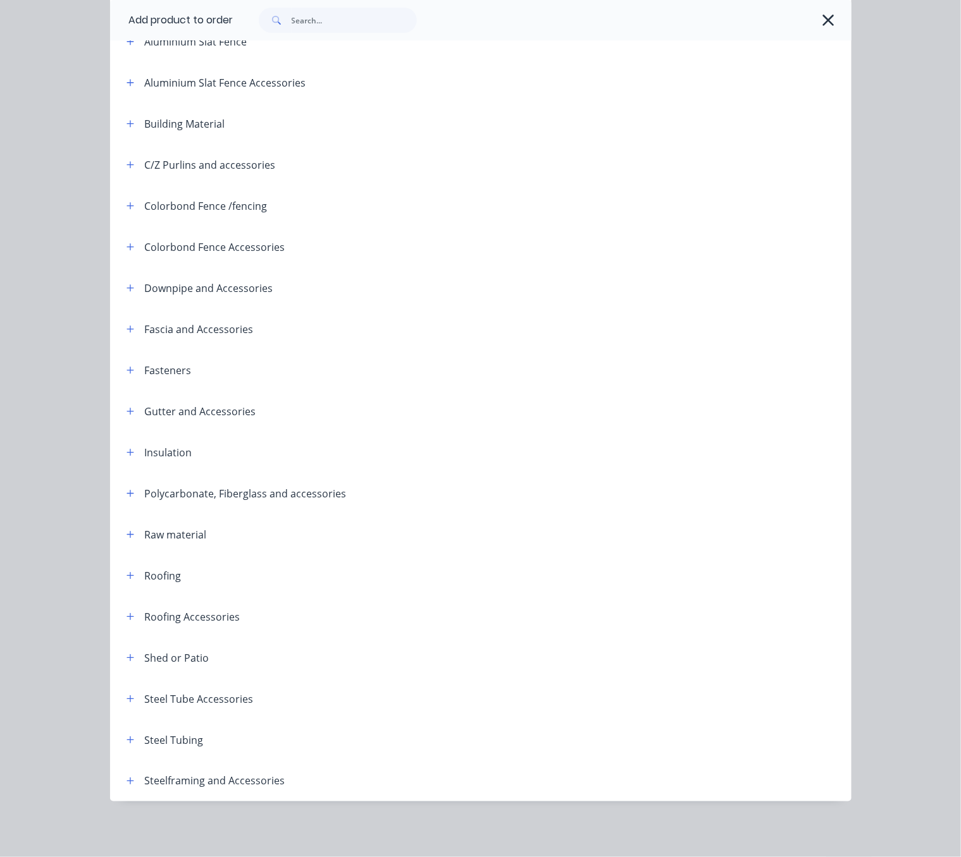
scroll to position [178, 0]
click at [123, 735] on button "button" at bounding box center [131, 740] width 16 height 16
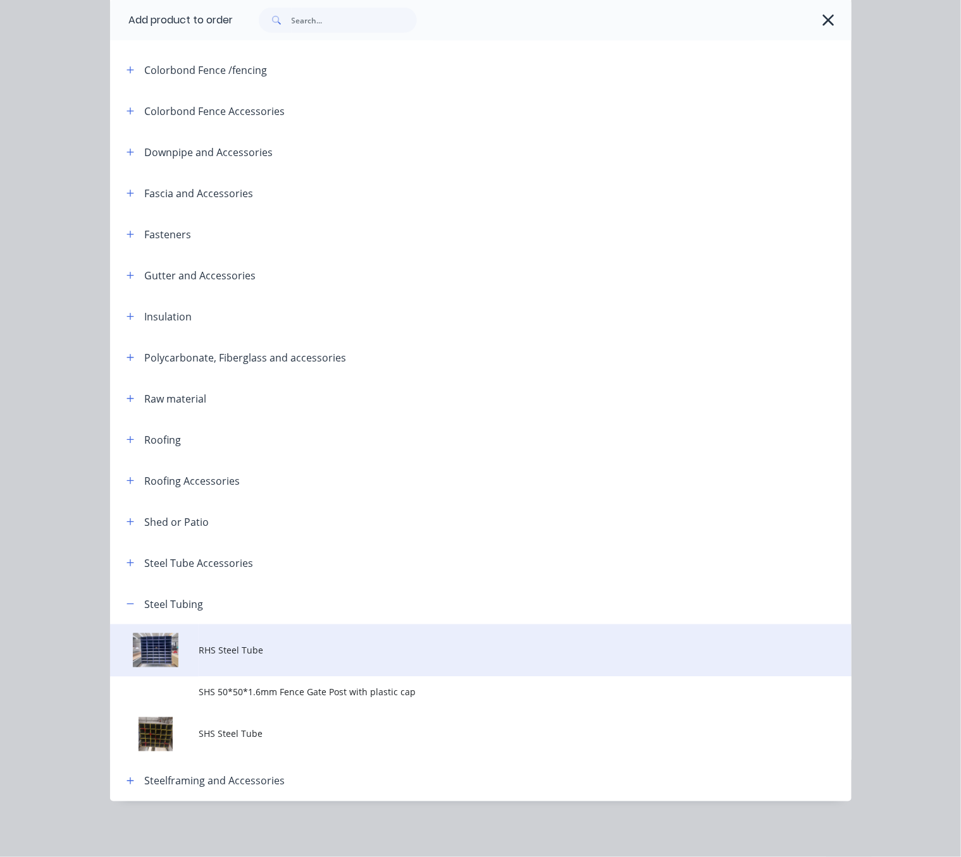
scroll to position [318, 0]
click at [240, 644] on span "RHS Steel Tube" at bounding box center [460, 650] width 522 height 13
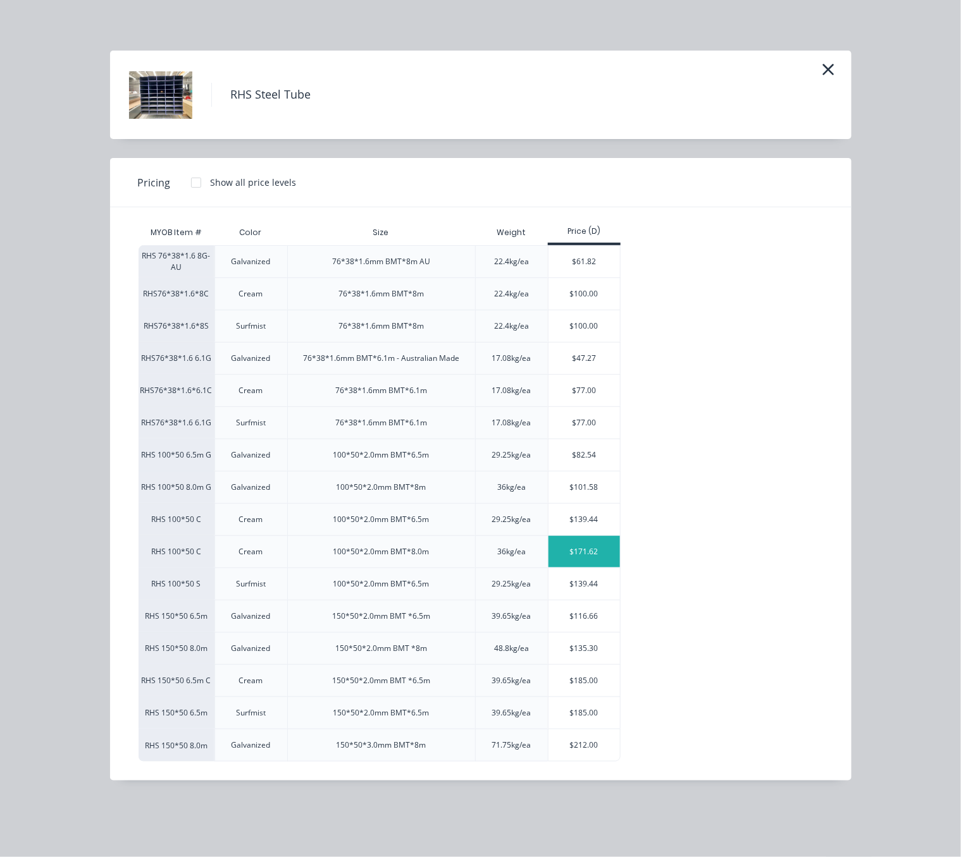
click at [570, 568] on div "$171.62" at bounding box center [583, 552] width 71 height 32
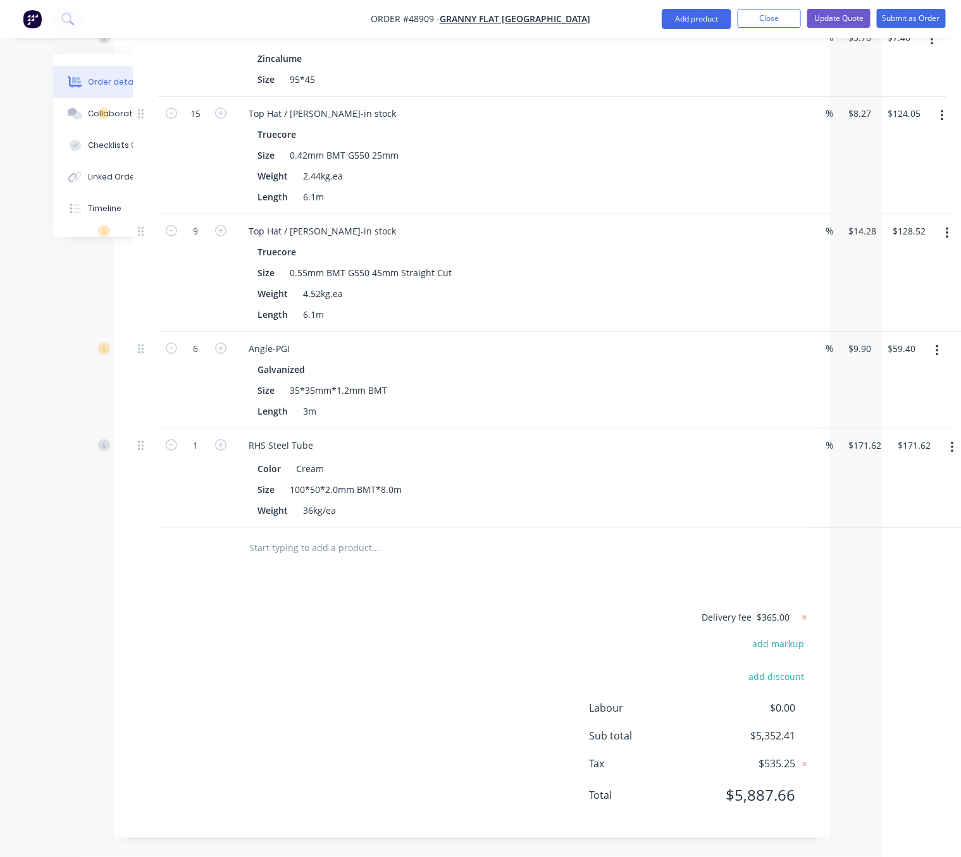
scroll to position [1686, 89]
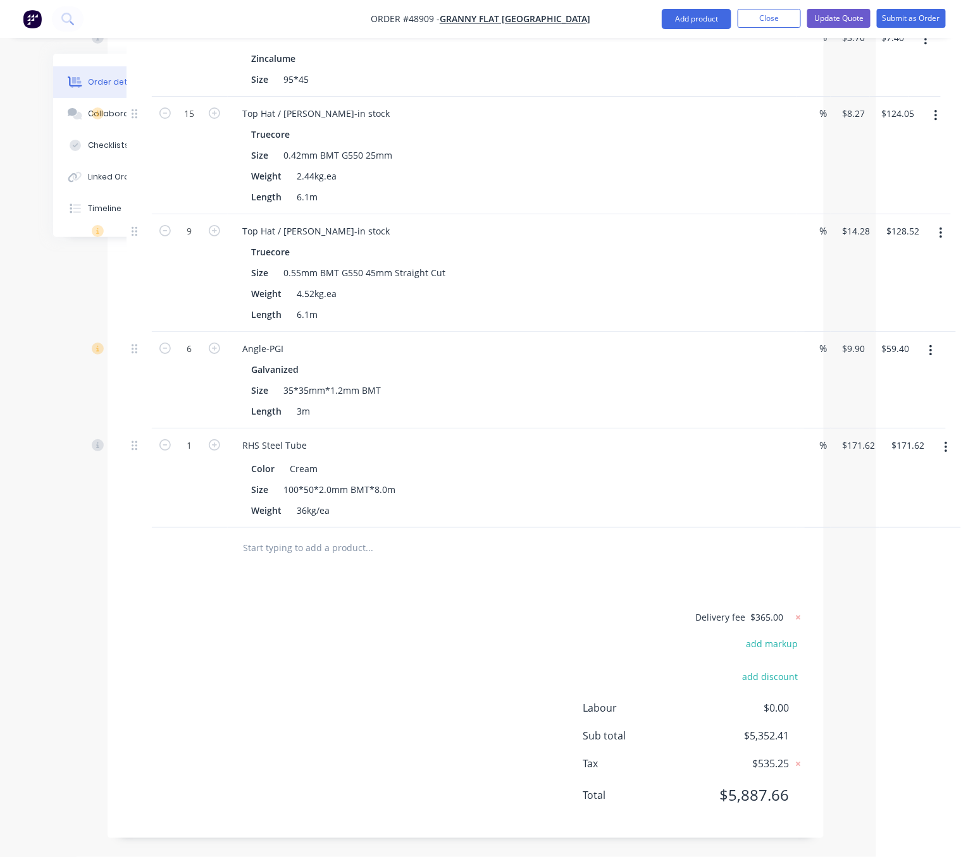
drag, startPoint x: 465, startPoint y: 600, endPoint x: 548, endPoint y: 580, distance: 84.7
click at [942, 436] on button "button" at bounding box center [946, 447] width 30 height 23
click at [895, 472] on div "Edit" at bounding box center [900, 481] width 97 height 18
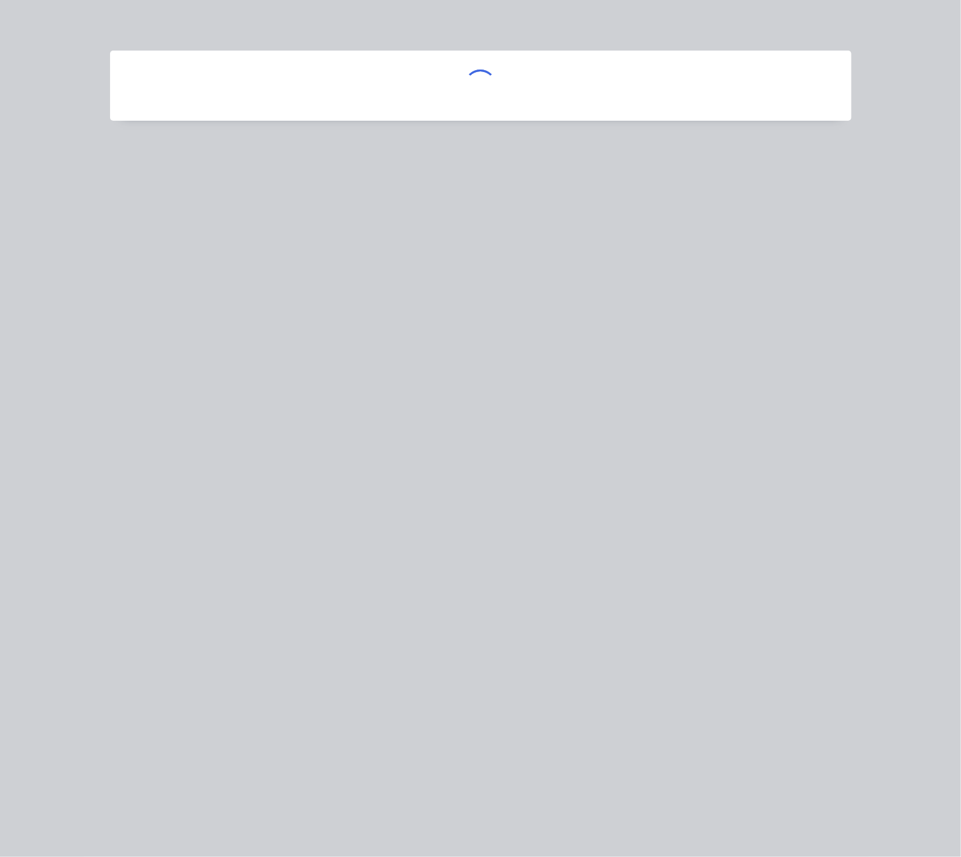
scroll to position [1686, 82]
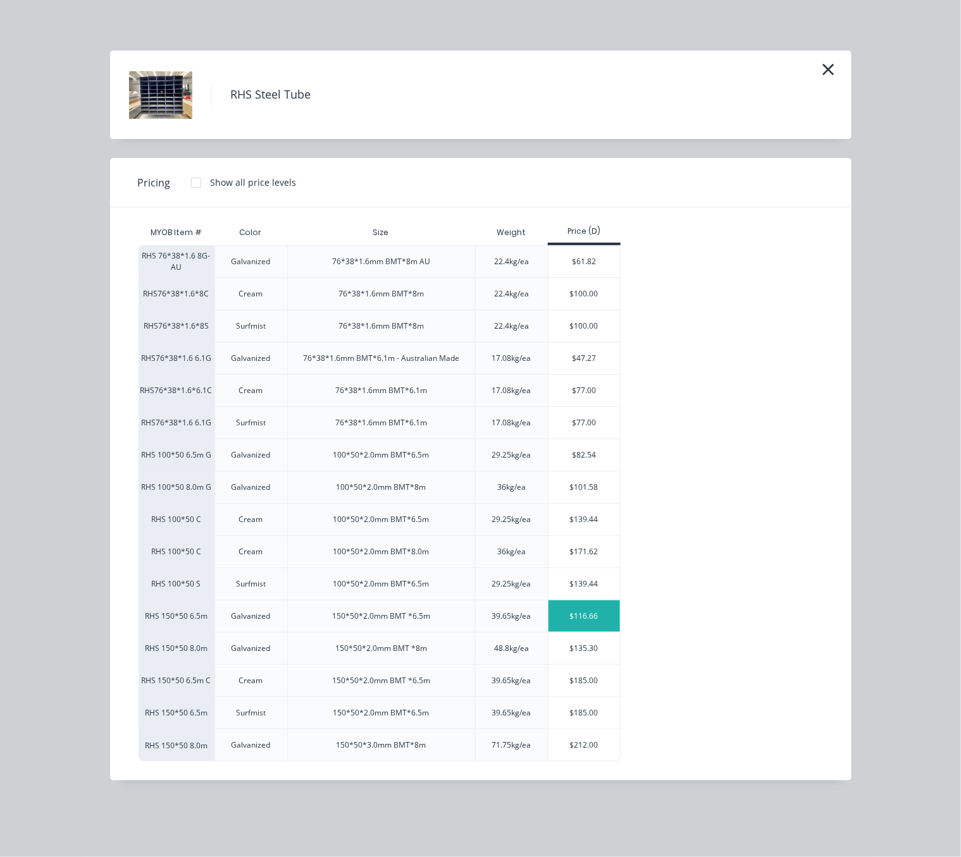
click at [570, 632] on div "$116.66" at bounding box center [583, 617] width 71 height 32
type input "$116.66"
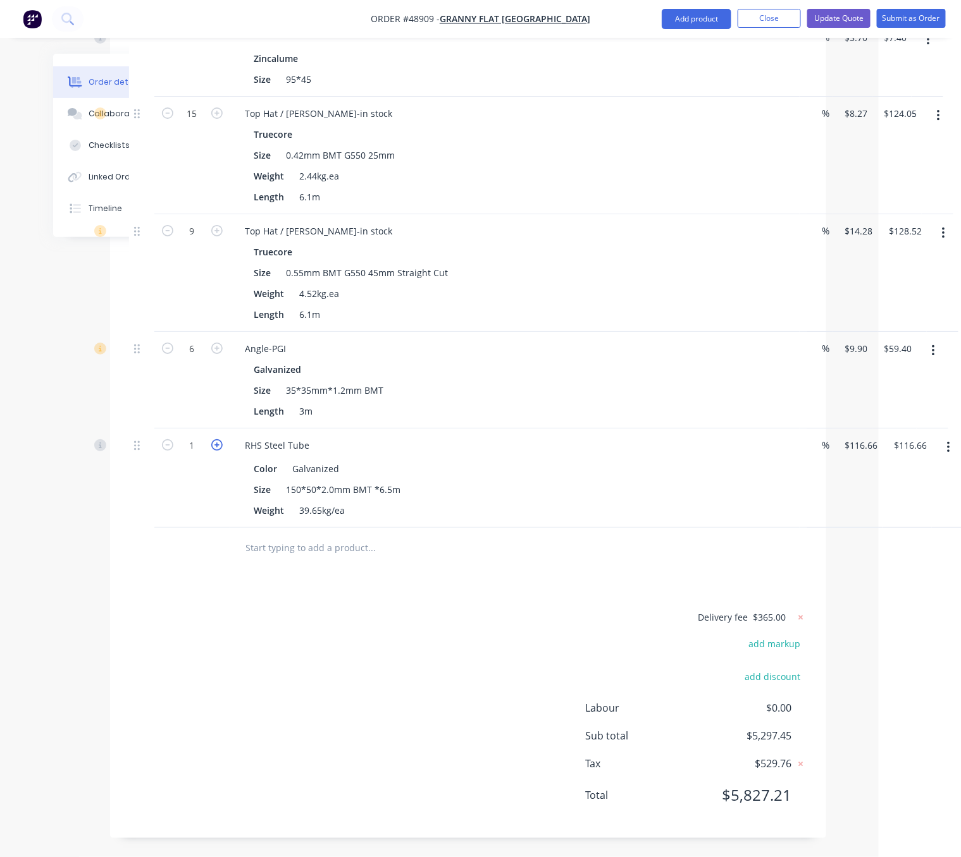
click at [216, 439] on icon "button" at bounding box center [216, 444] width 11 height 11
type input "2"
type input "$233.32"
click at [370, 692] on div "Delivery fee $365.00 add markup add discount Labour $0.00 Sub total $5,414.11 T…" at bounding box center [468, 715] width 678 height 210
click at [705, 13] on button "Add product" at bounding box center [696, 19] width 70 height 20
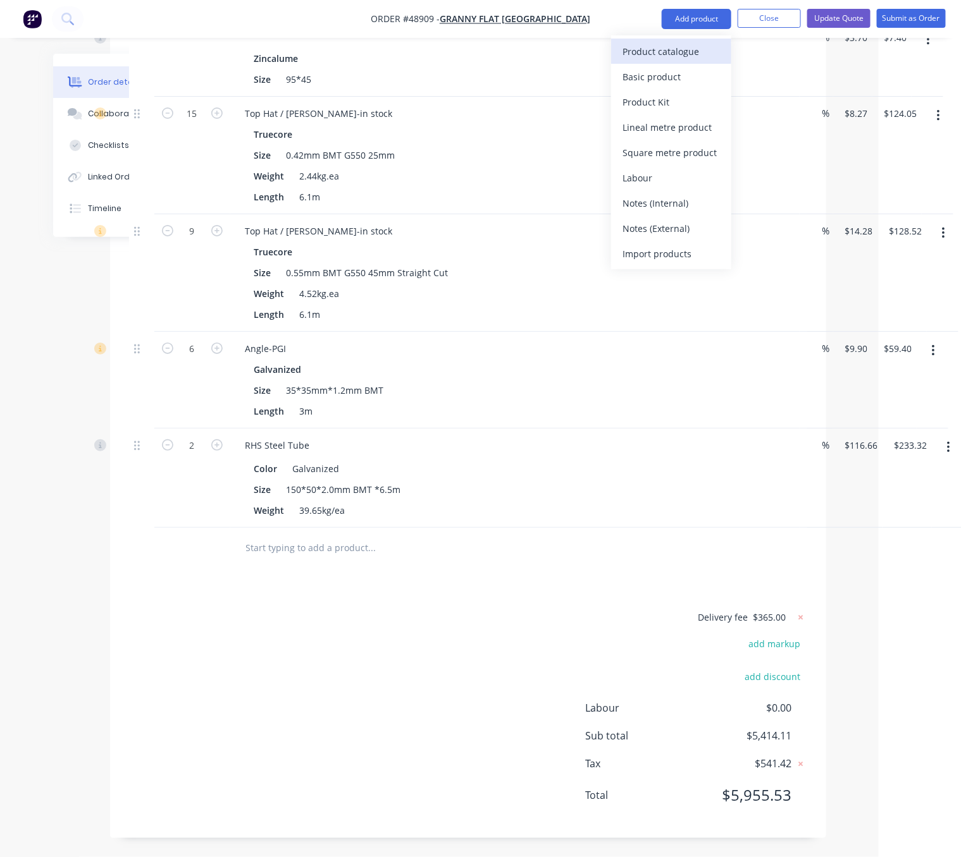
click at [680, 52] on div "Product catalogue" at bounding box center [670, 51] width 97 height 18
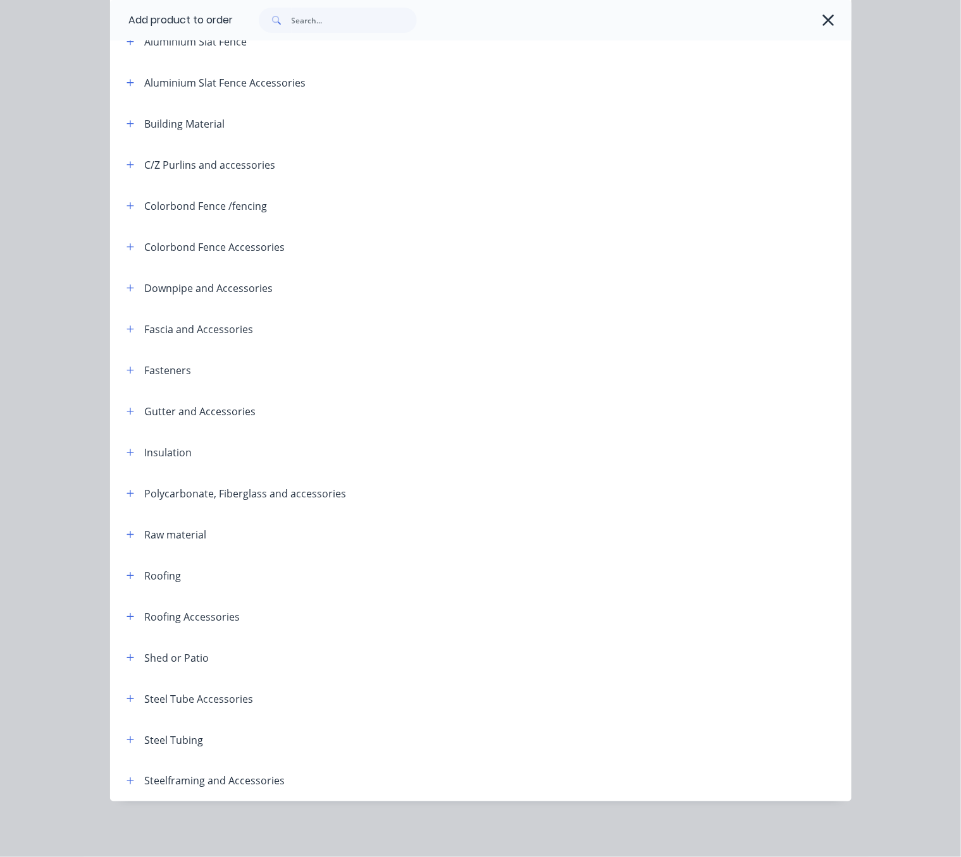
scroll to position [178, 0]
click at [126, 366] on icon "button" at bounding box center [130, 370] width 8 height 9
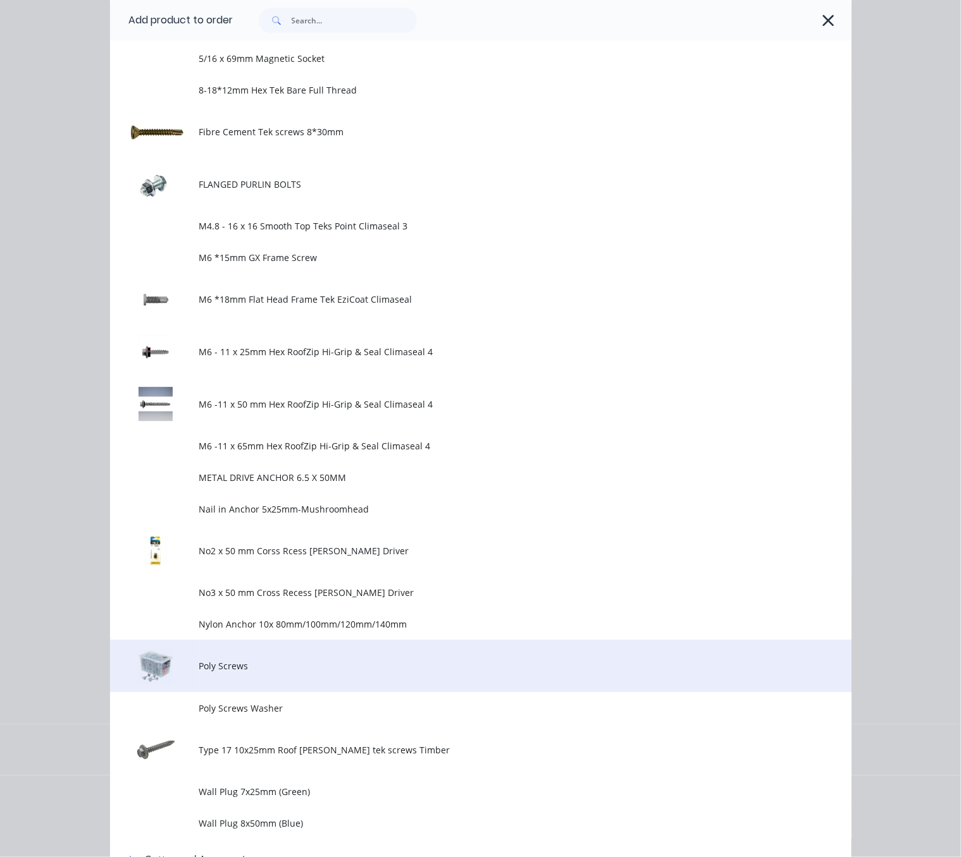
scroll to position [1284, 0]
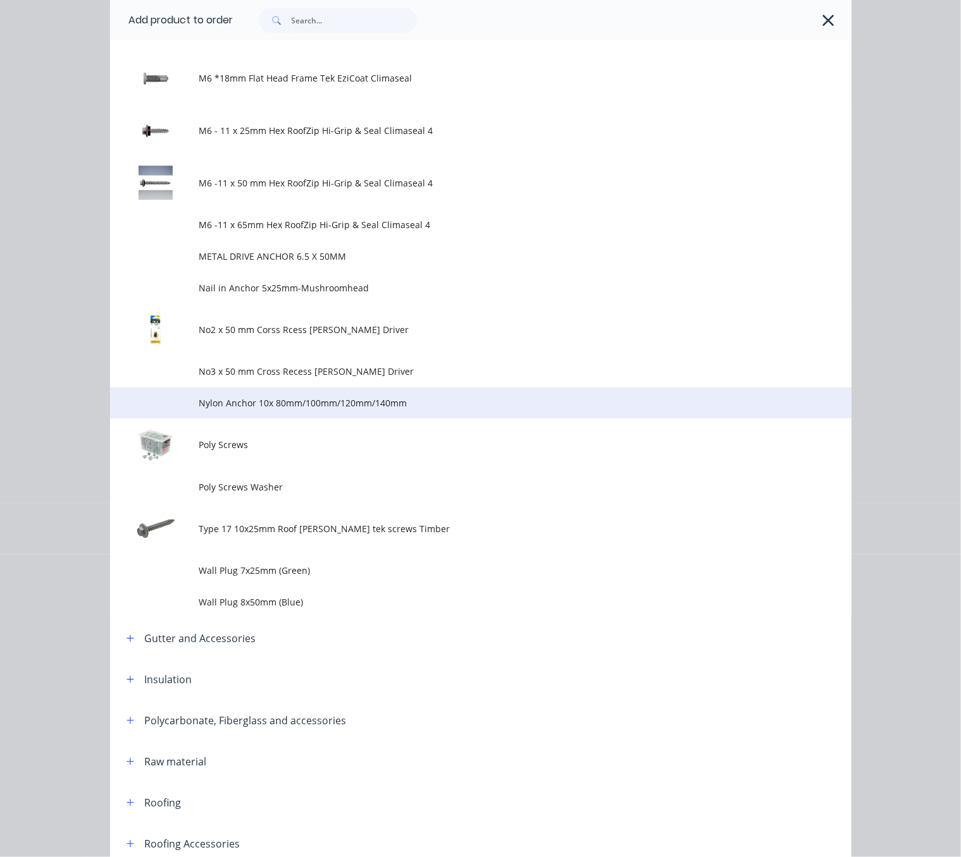
click at [364, 410] on span "Nylon Anchor 10x 80mm/100mm/120mm/140mm" at bounding box center [460, 402] width 522 height 13
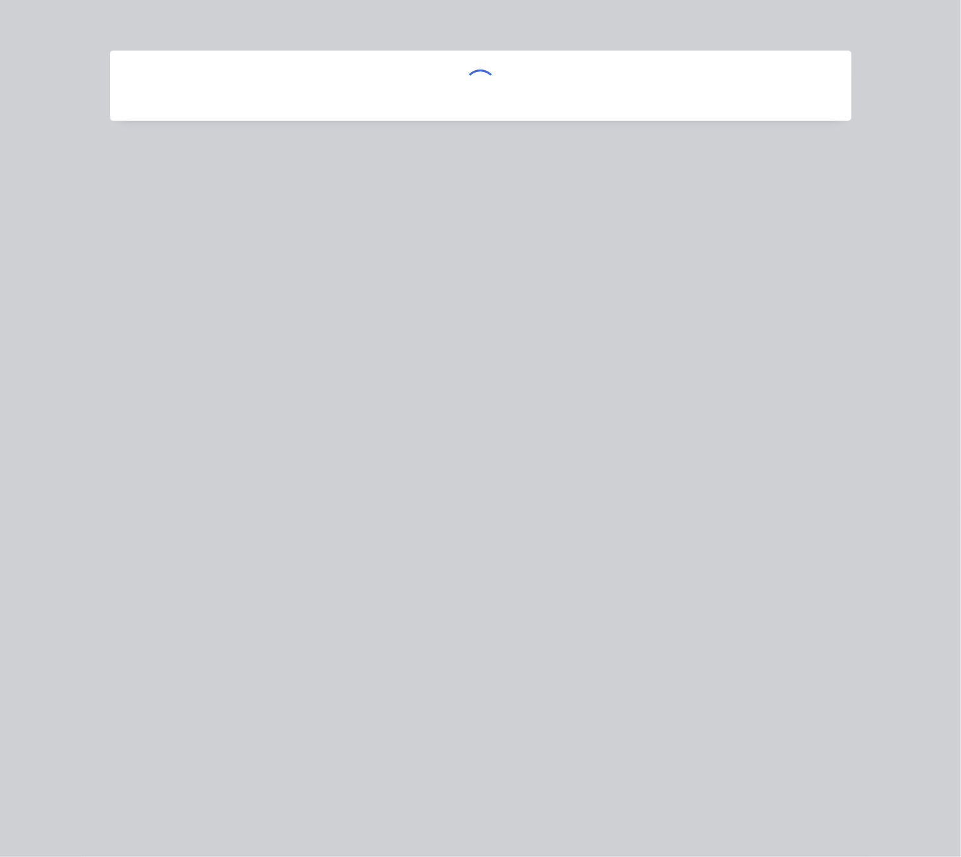
scroll to position [0, 0]
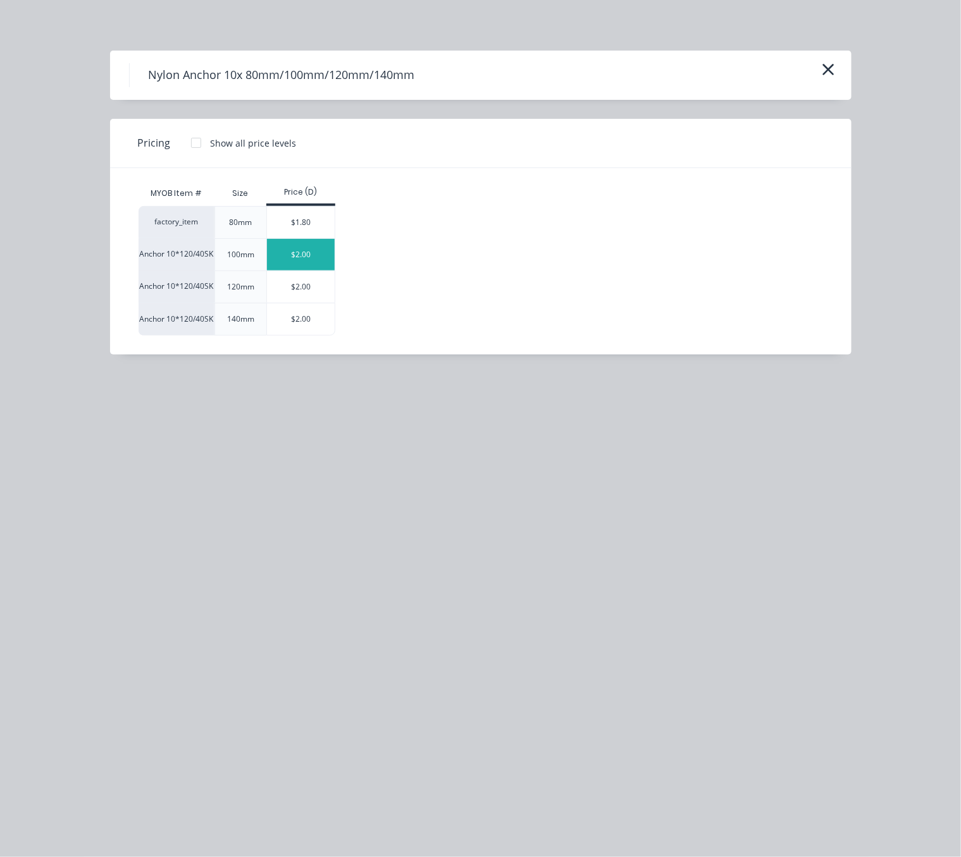
click at [322, 263] on div "$2.00" at bounding box center [301, 255] width 68 height 32
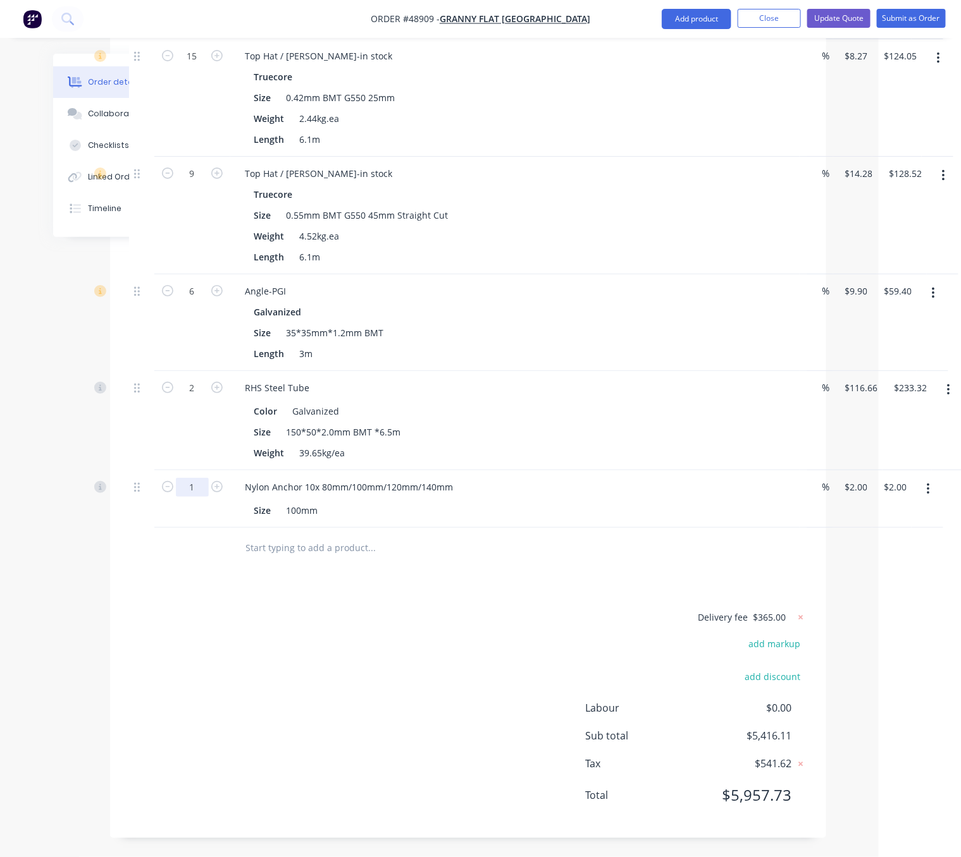
click at [192, 497] on input "1" at bounding box center [192, 487] width 33 height 19
type input "11"
type input "$22.00"
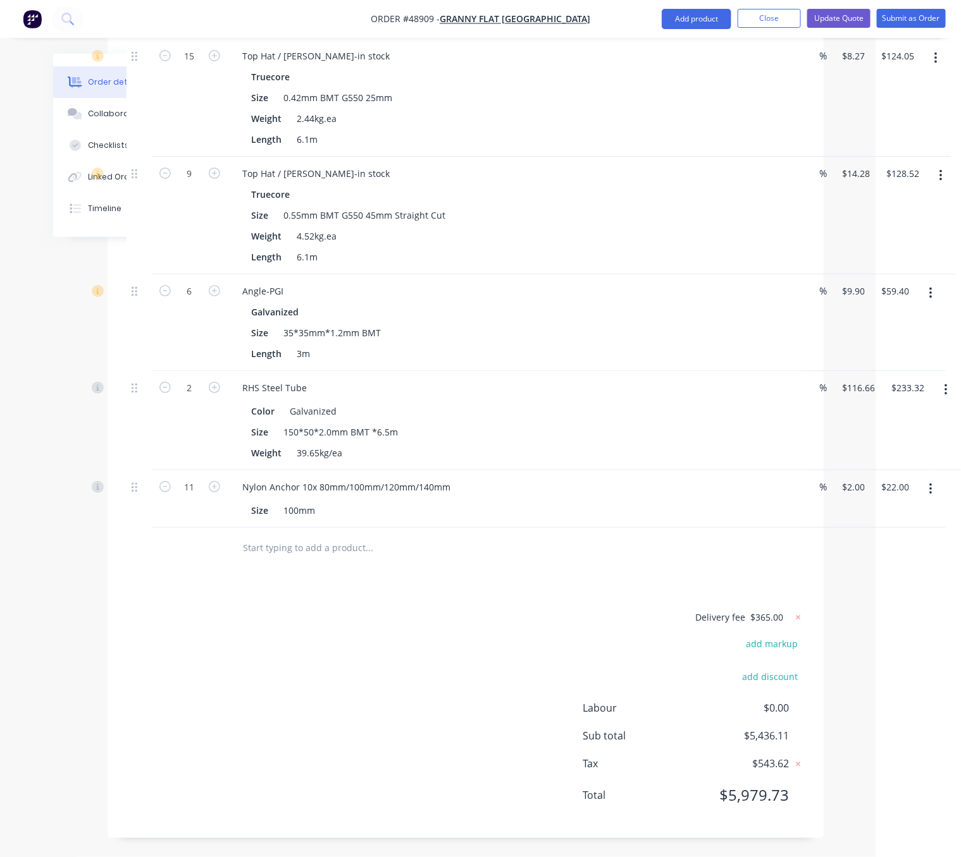
drag, startPoint x: 387, startPoint y: 653, endPoint x: 521, endPoint y: 649, distance: 134.1
click at [456, 645] on div "Delivery fee $365.00 add markup add discount Labour $0.00 Sub total $5,436.11 T…" at bounding box center [465, 715] width 678 height 210
drag, startPoint x: 421, startPoint y: 633, endPoint x: 515, endPoint y: 621, distance: 94.4
click at [682, 20] on button "Add product" at bounding box center [696, 19] width 70 height 20
click at [669, 51] on div "Product catalogue" at bounding box center [670, 51] width 97 height 18
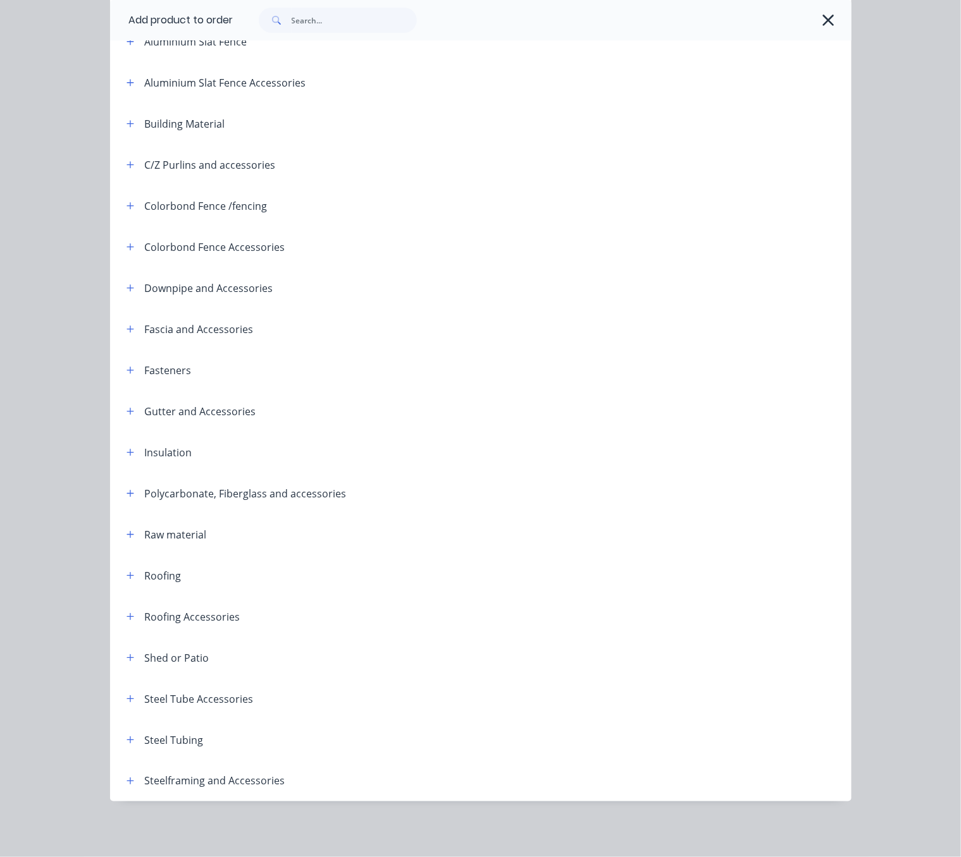
scroll to position [178, 0]
click at [126, 778] on icon "button" at bounding box center [130, 781] width 8 height 9
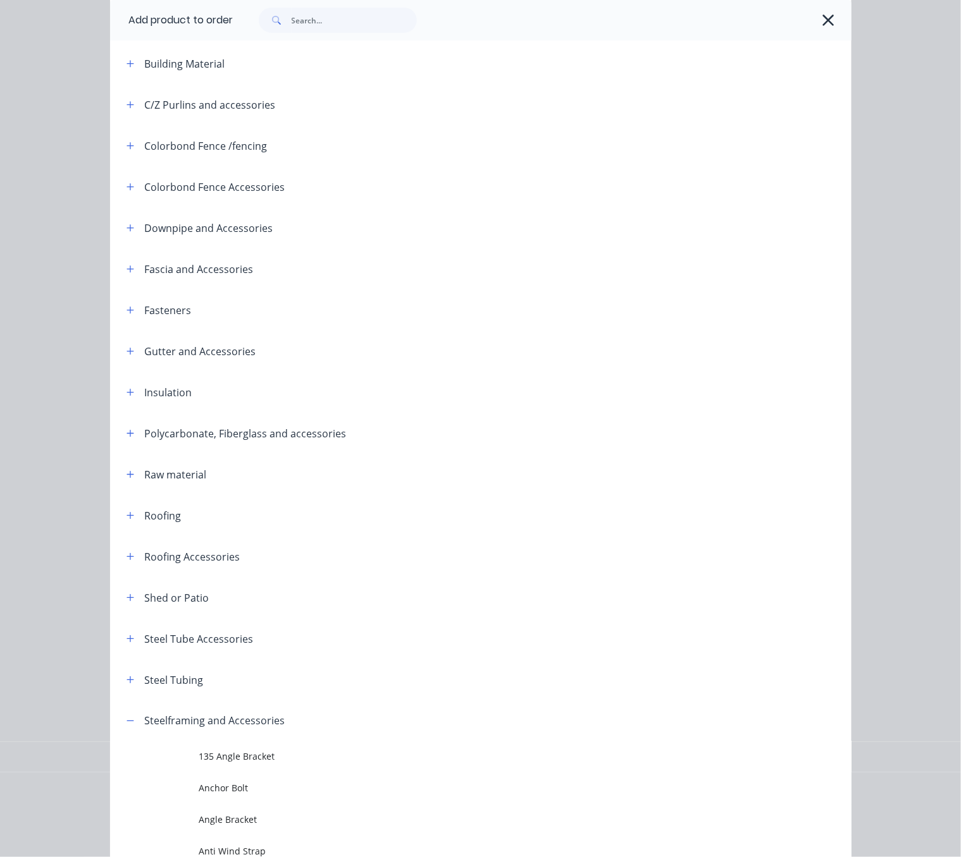
scroll to position [620, 0]
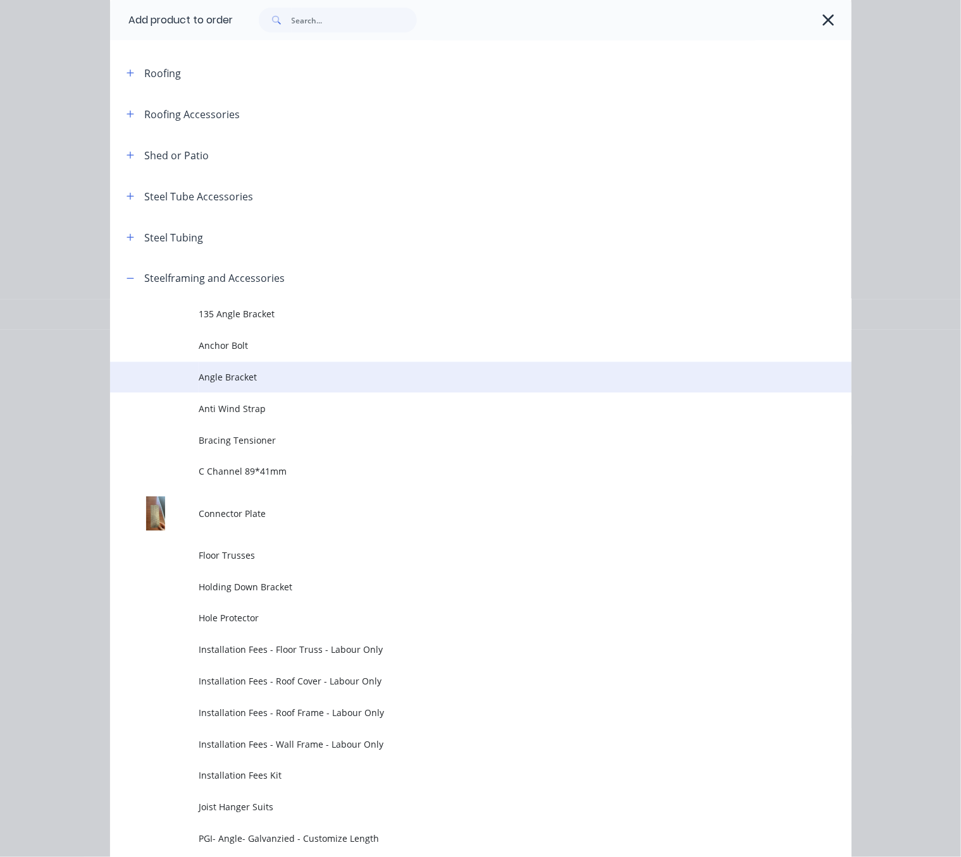
click at [262, 384] on span "Angle Bracket" at bounding box center [460, 377] width 522 height 13
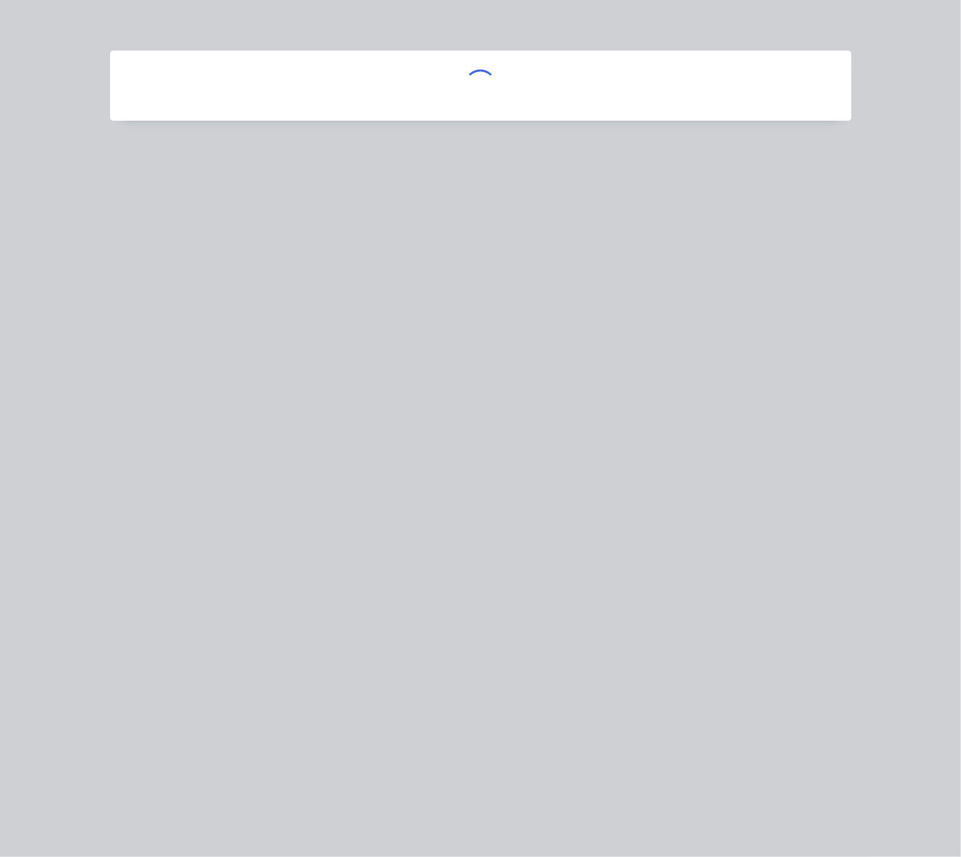
scroll to position [0, 0]
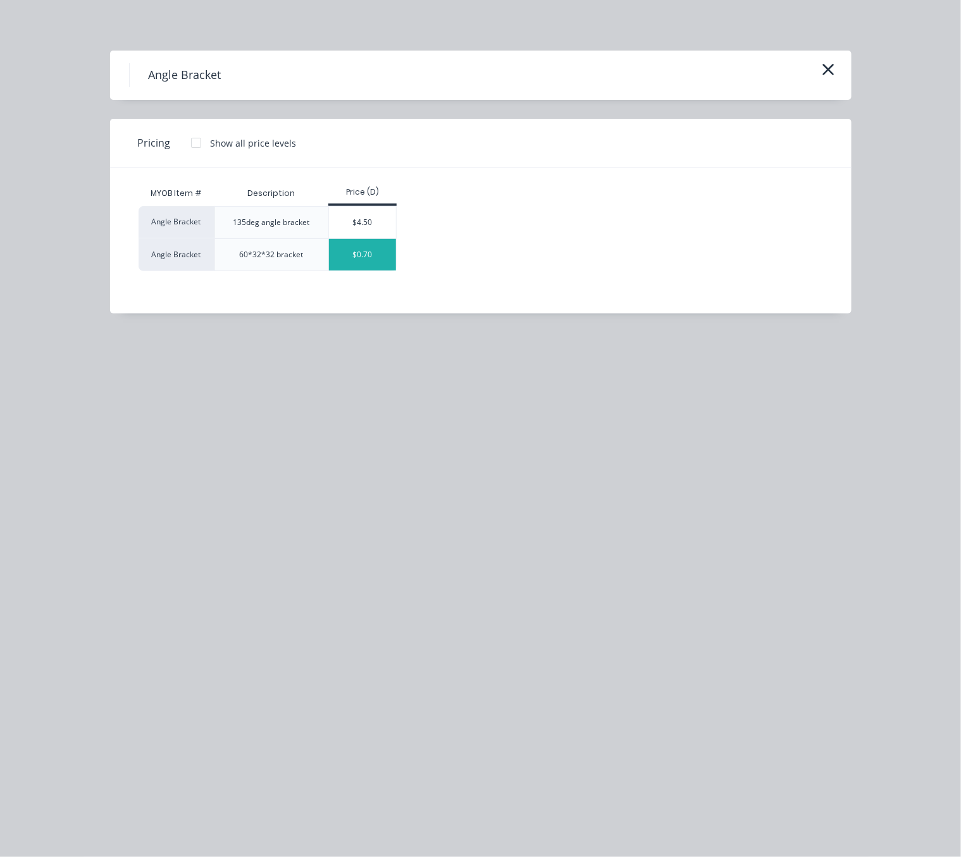
click at [371, 255] on div "$0.70" at bounding box center [363, 255] width 68 height 32
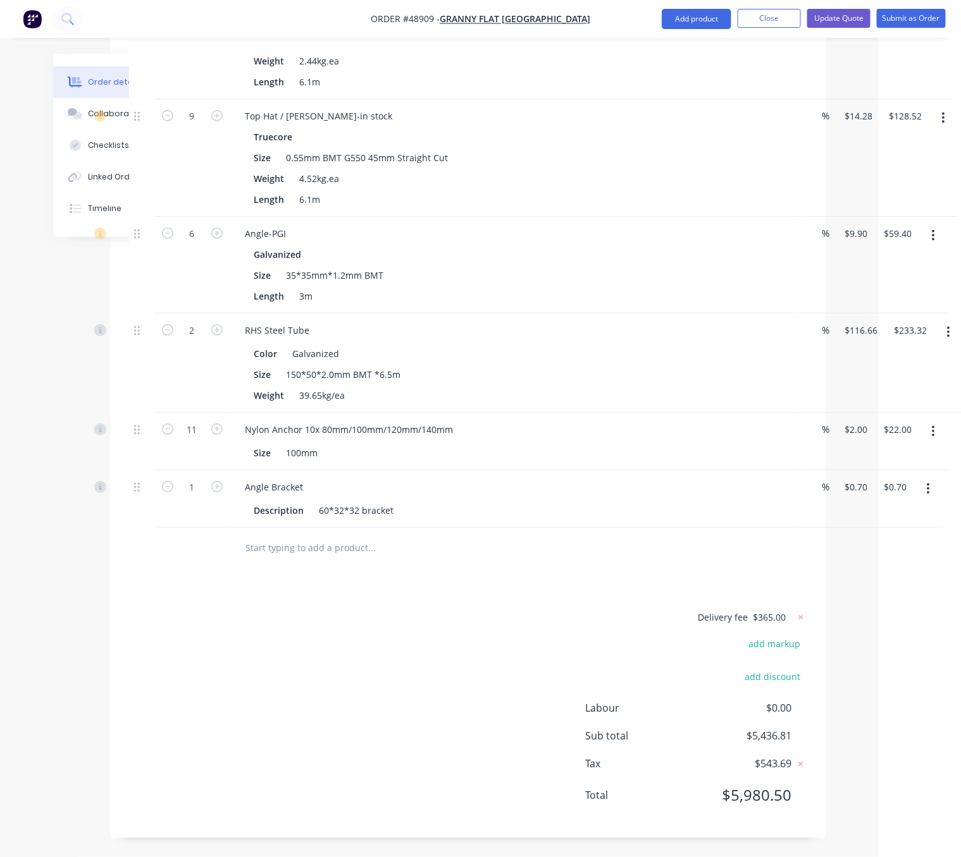
click at [194, 497] on input "1" at bounding box center [192, 487] width 33 height 19
type input "15"
type input "$10.50"
click at [322, 711] on div "Delivery fee $365.00 add markup add discount Labour $0.00 Sub total $5,446.61 T…" at bounding box center [468, 715] width 678 height 210
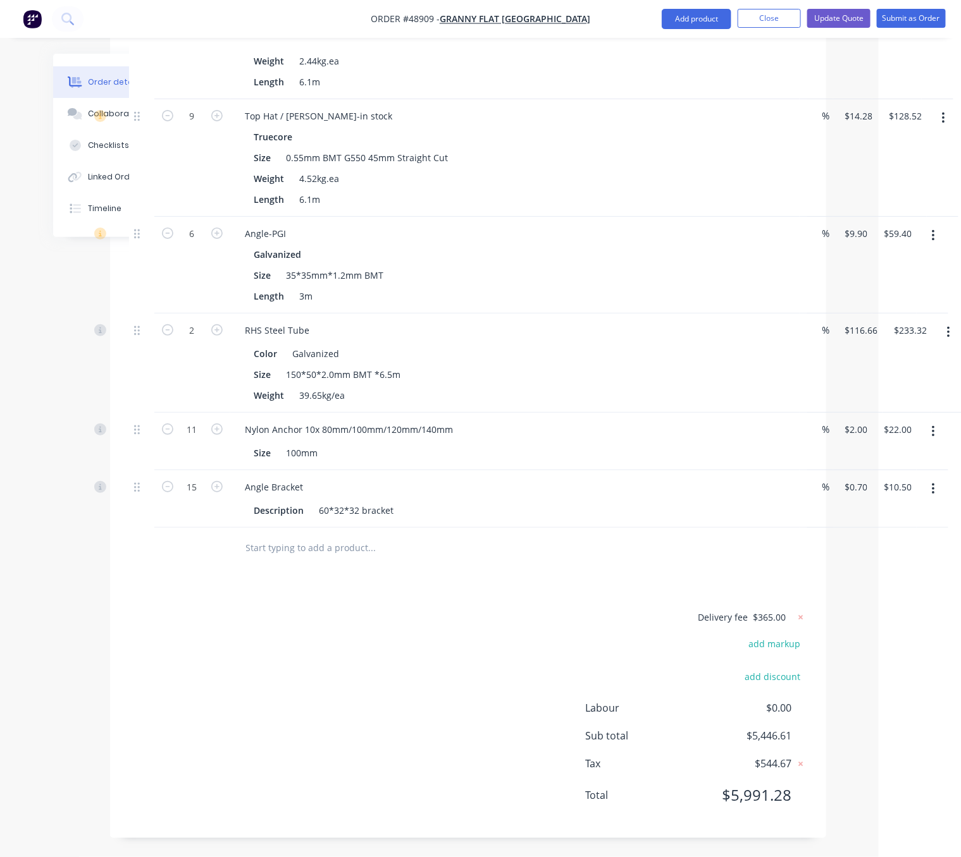
click at [835, 20] on button "Update Quote" at bounding box center [838, 18] width 63 height 19
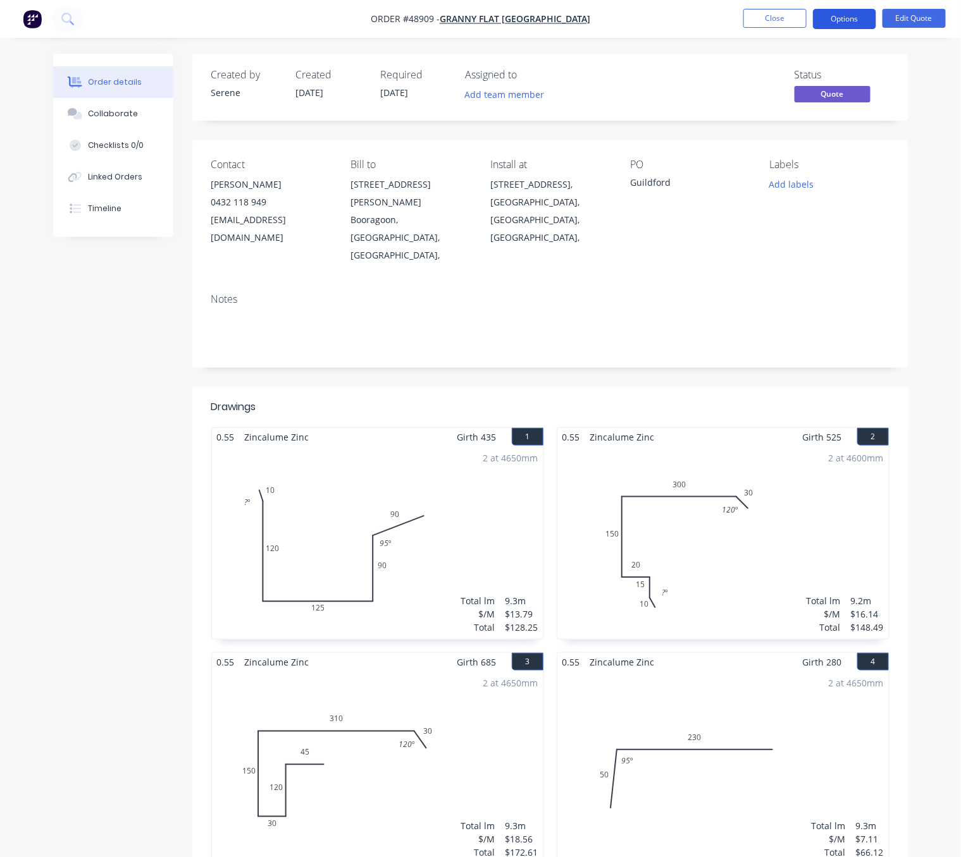
click at [837, 22] on button "Options" at bounding box center [844, 19] width 63 height 20
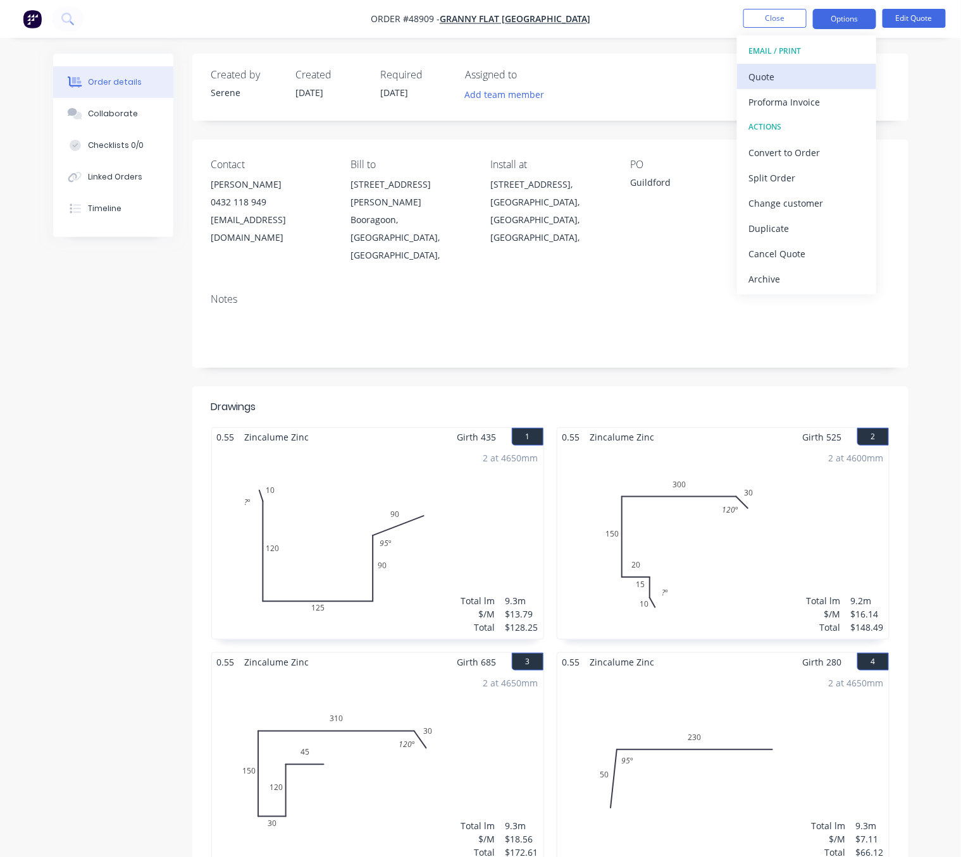
click at [783, 76] on div "Quote" at bounding box center [806, 77] width 116 height 18
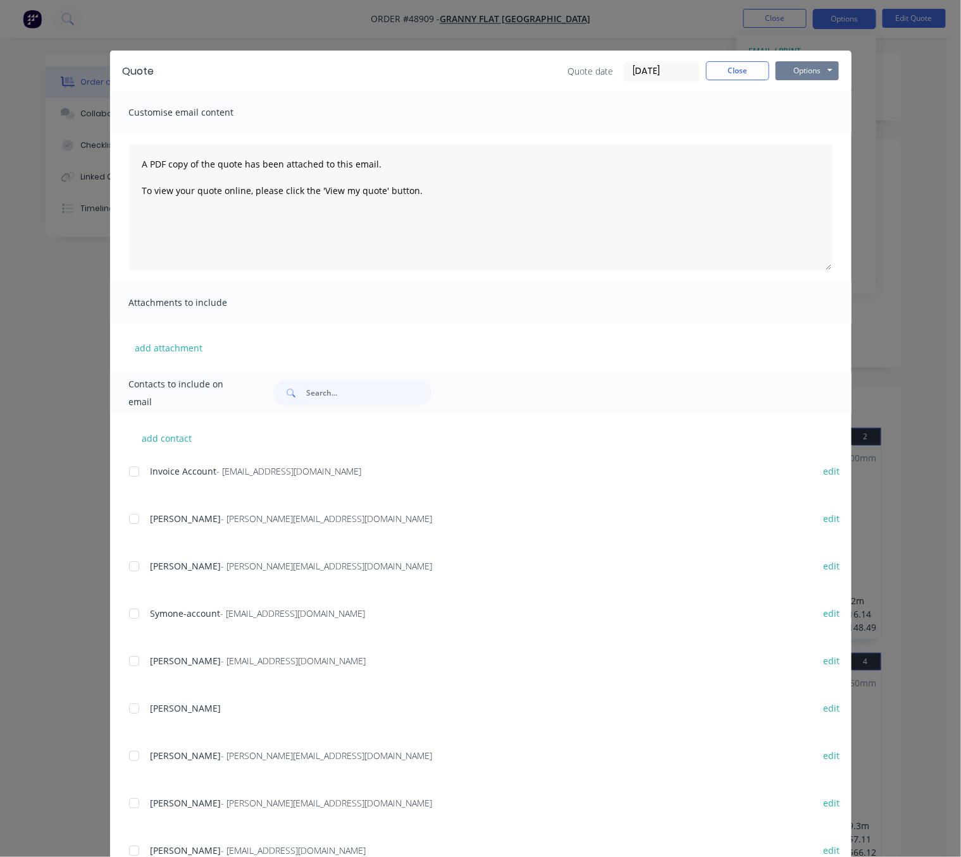
click at [821, 71] on button "Options" at bounding box center [806, 70] width 63 height 19
click at [811, 112] on button "Print" at bounding box center [815, 113] width 81 height 21
click at [735, 77] on button "Close" at bounding box center [737, 70] width 63 height 19
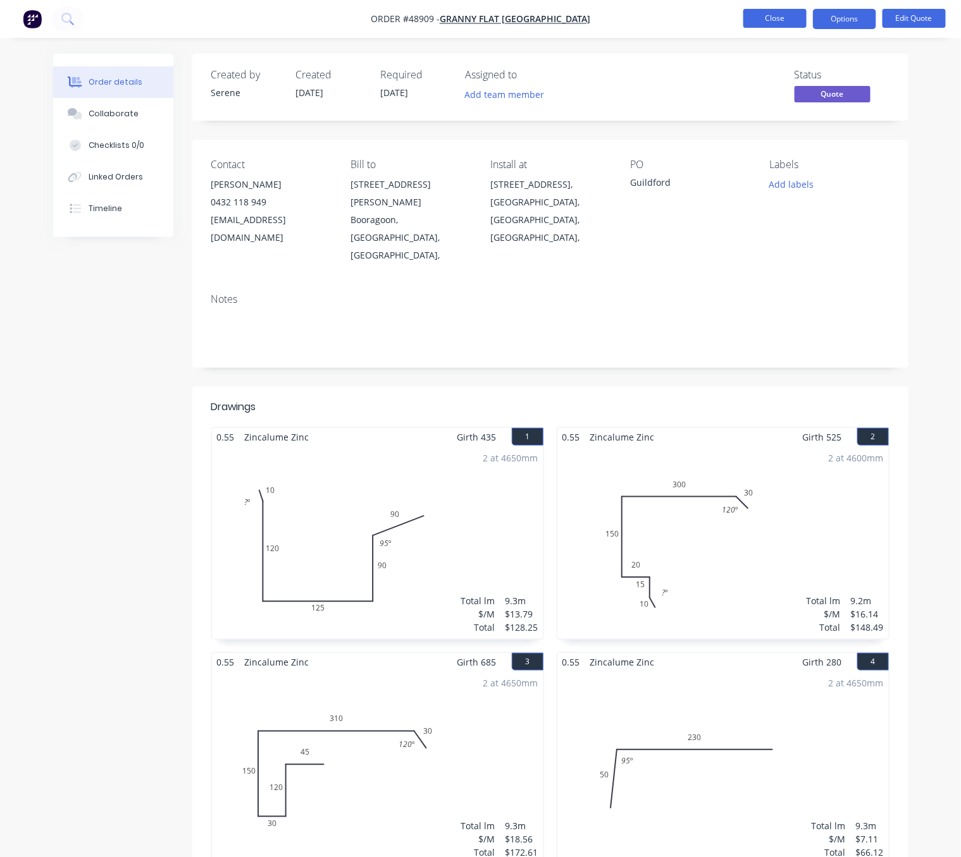
click at [777, 16] on button "Close" at bounding box center [774, 18] width 63 height 19
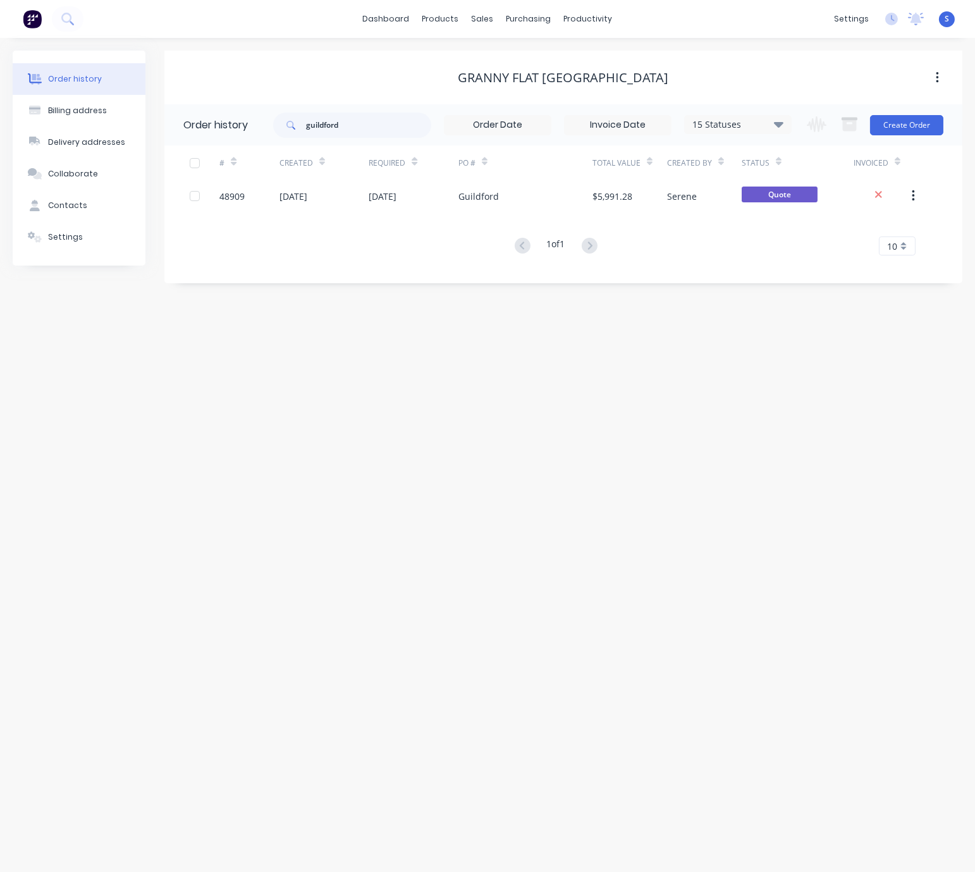
click at [239, 489] on div "Order history Billing address Delivery addresses Collaborate Contacts Settings …" at bounding box center [487, 455] width 975 height 834
